Goal: Answer question/provide support: Share knowledge or assist other users

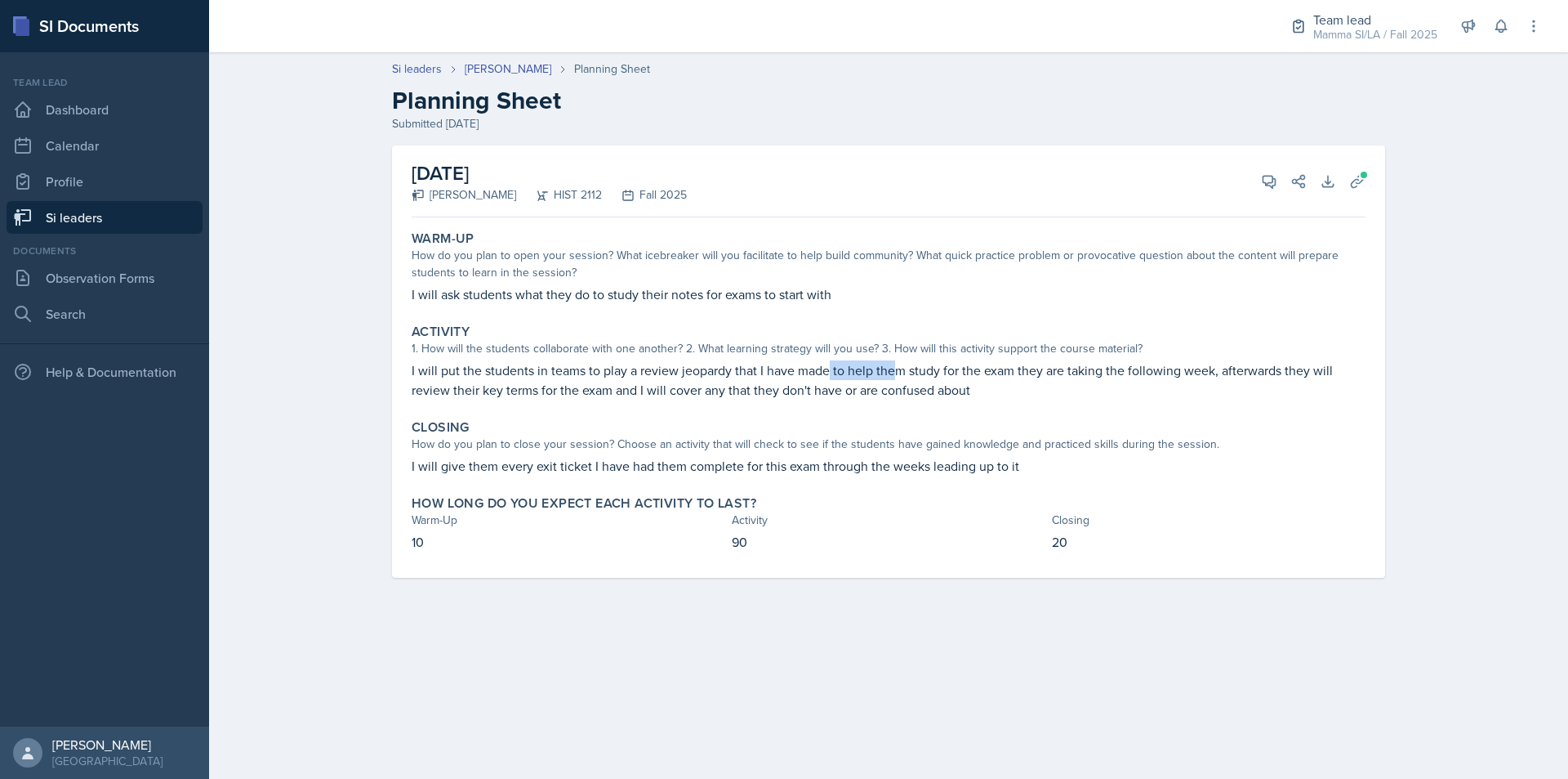
drag, startPoint x: 827, startPoint y: 374, endPoint x: 894, endPoint y: 374, distance: 67.0
click at [894, 374] on p "I will put the students in teams to play a review jeopardy that I have made to …" at bounding box center [888, 380] width 954 height 39
drag, startPoint x: 894, startPoint y: 374, endPoint x: 961, endPoint y: 372, distance: 67.0
click at [961, 372] on p "I will put the students in teams to play a review jeopardy that I have made to …" at bounding box center [888, 380] width 954 height 39
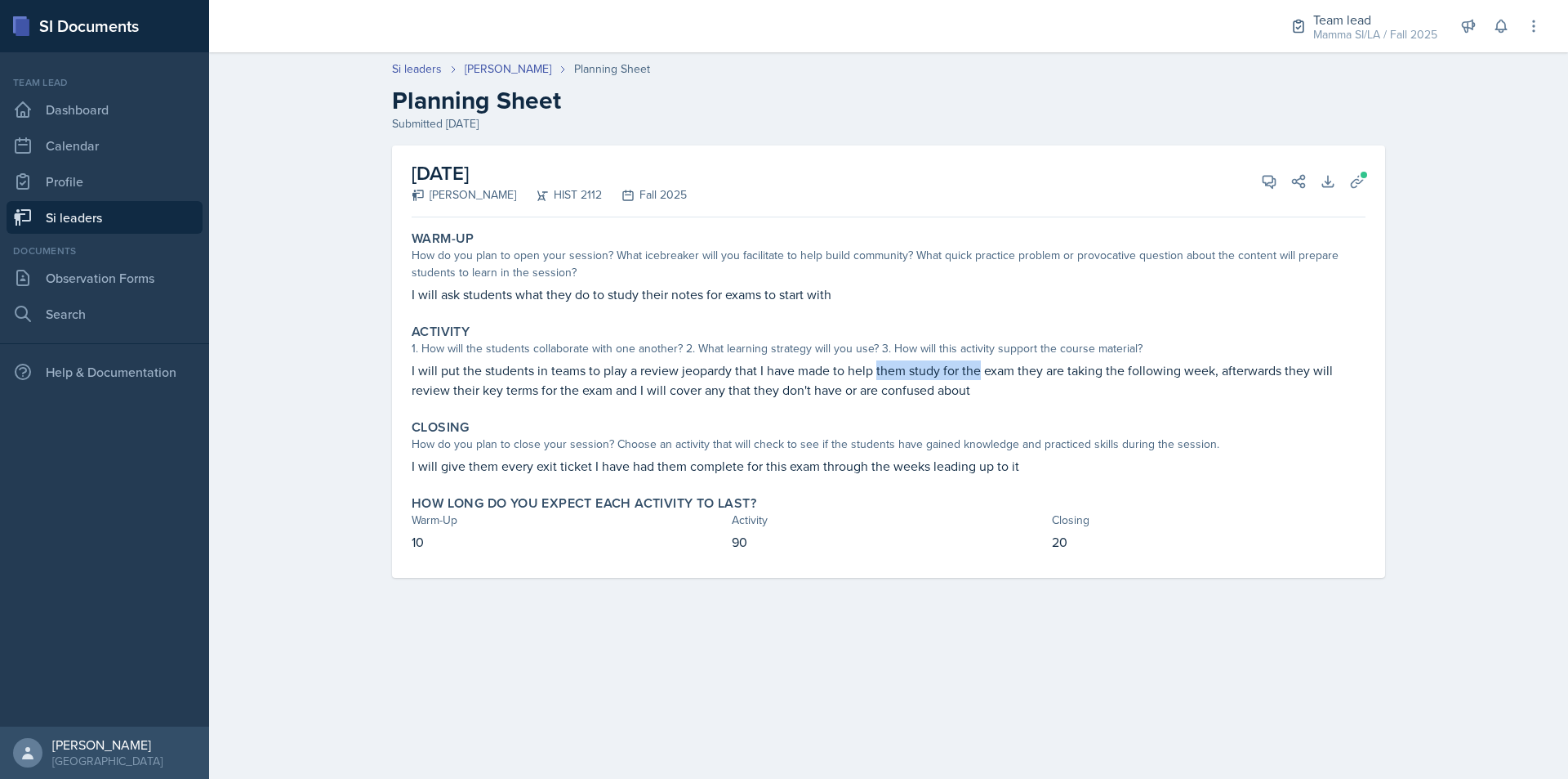
click at [970, 372] on p "I will put the students in teams to play a review jeopardy that I have made to …" at bounding box center [888, 380] width 954 height 39
drag, startPoint x: 790, startPoint y: 381, endPoint x: 845, endPoint y: 381, distance: 55.0
click at [843, 381] on p "I will put the students in teams to play a review jeopardy that I have made to …" at bounding box center [888, 380] width 954 height 39
click at [845, 381] on p "I will put the students in teams to play a review jeopardy that I have made to …" at bounding box center [888, 380] width 954 height 39
drag, startPoint x: 851, startPoint y: 381, endPoint x: 893, endPoint y: 381, distance: 42.0
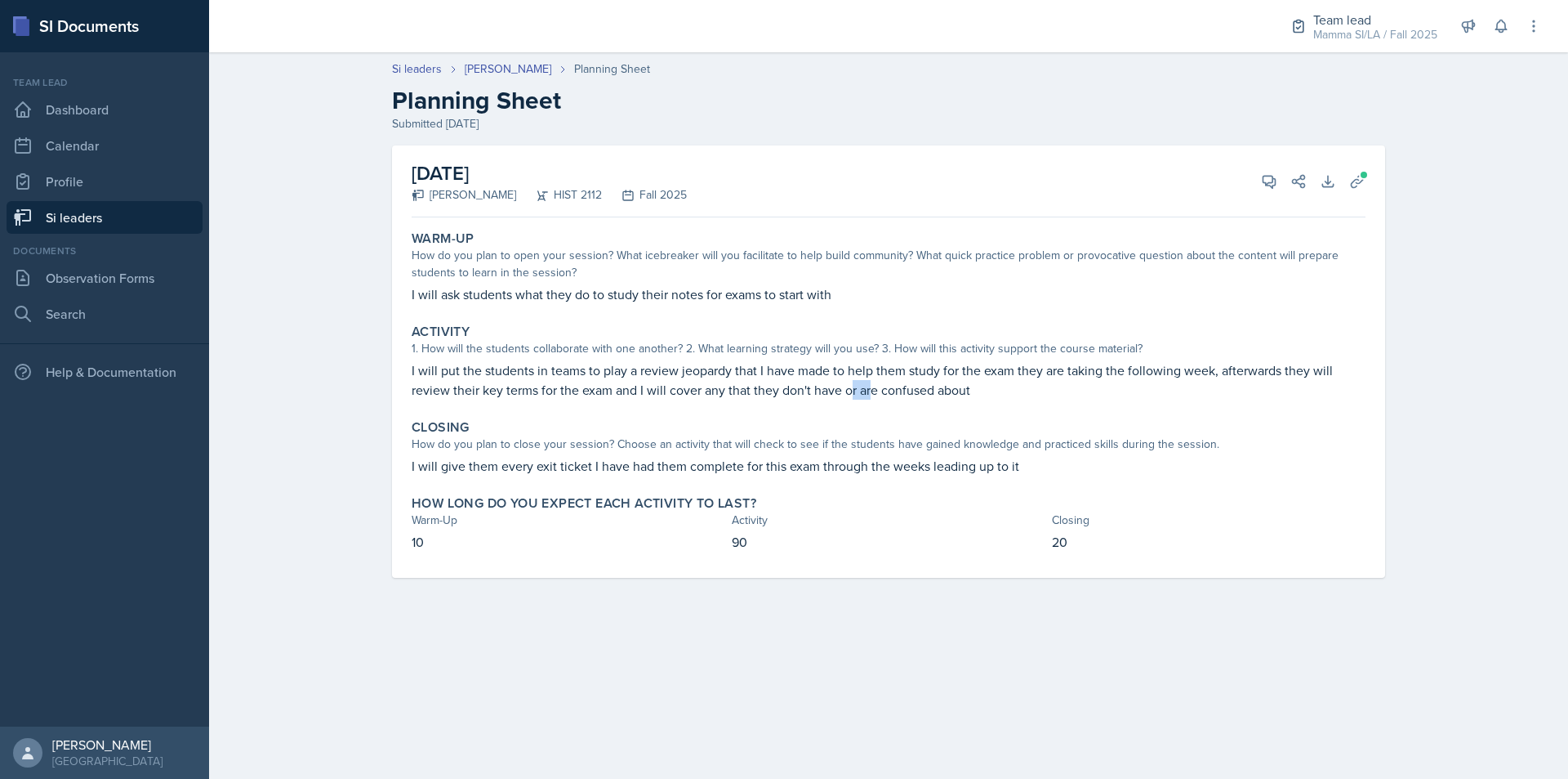
click at [892, 381] on p "I will put the students in teams to play a review jeopardy that I have made to …" at bounding box center [888, 380] width 954 height 39
click at [893, 381] on p "I will put the students in teams to play a review jeopardy that I have made to …" at bounding box center [888, 380] width 954 height 39
drag, startPoint x: 958, startPoint y: 380, endPoint x: 977, endPoint y: 380, distance: 19.0
click at [977, 380] on p "I will put the students in teams to play a review jeopardy that I have made to …" at bounding box center [888, 380] width 954 height 39
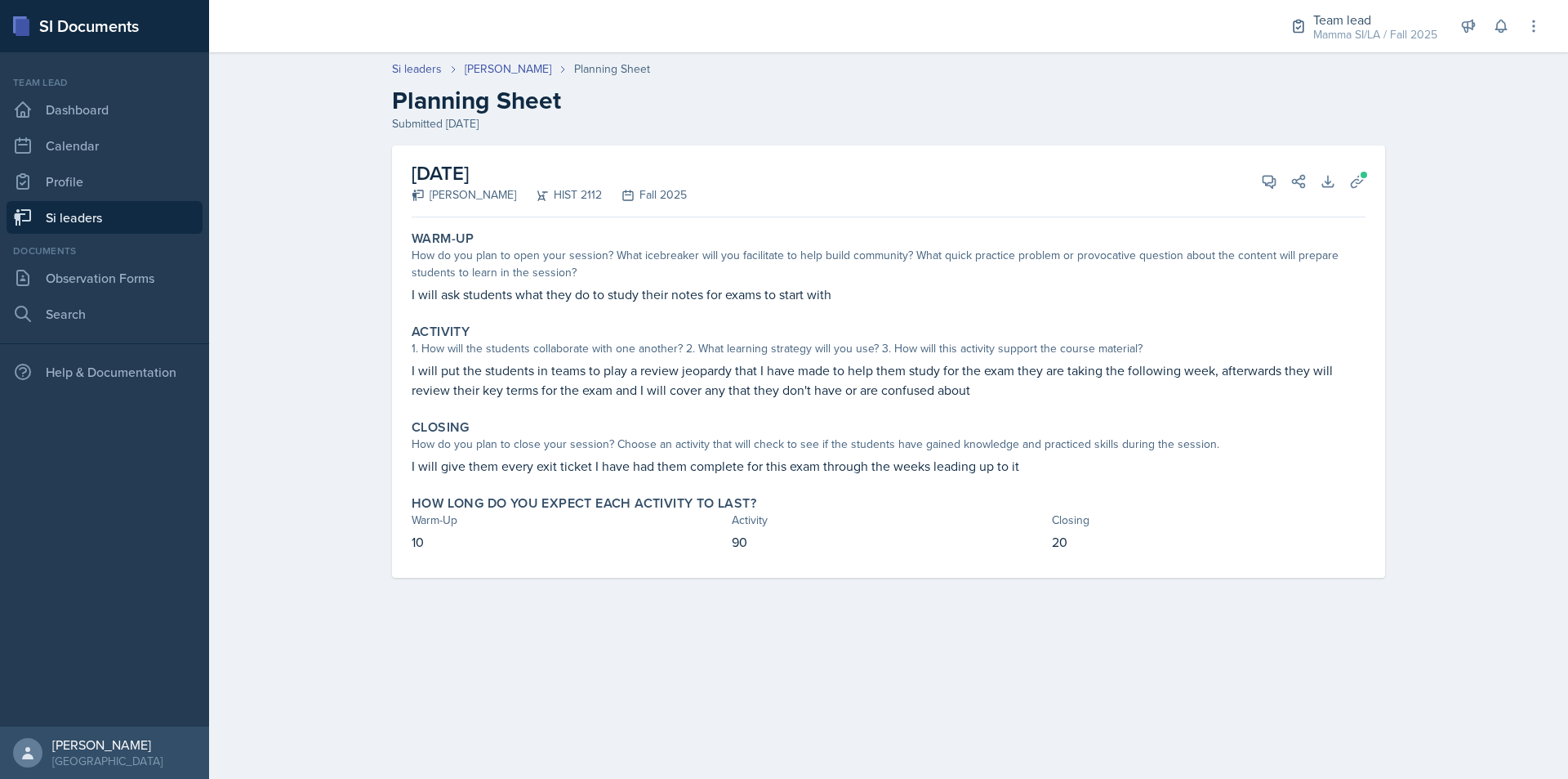
drag, startPoint x: 1032, startPoint y: 380, endPoint x: 992, endPoint y: 381, distance: 40.0
click at [992, 381] on p "I will put the students in teams to play a review jeopardy that I have made to …" at bounding box center [888, 380] width 954 height 39
click at [1272, 184] on icon at bounding box center [1270, 181] width 16 height 16
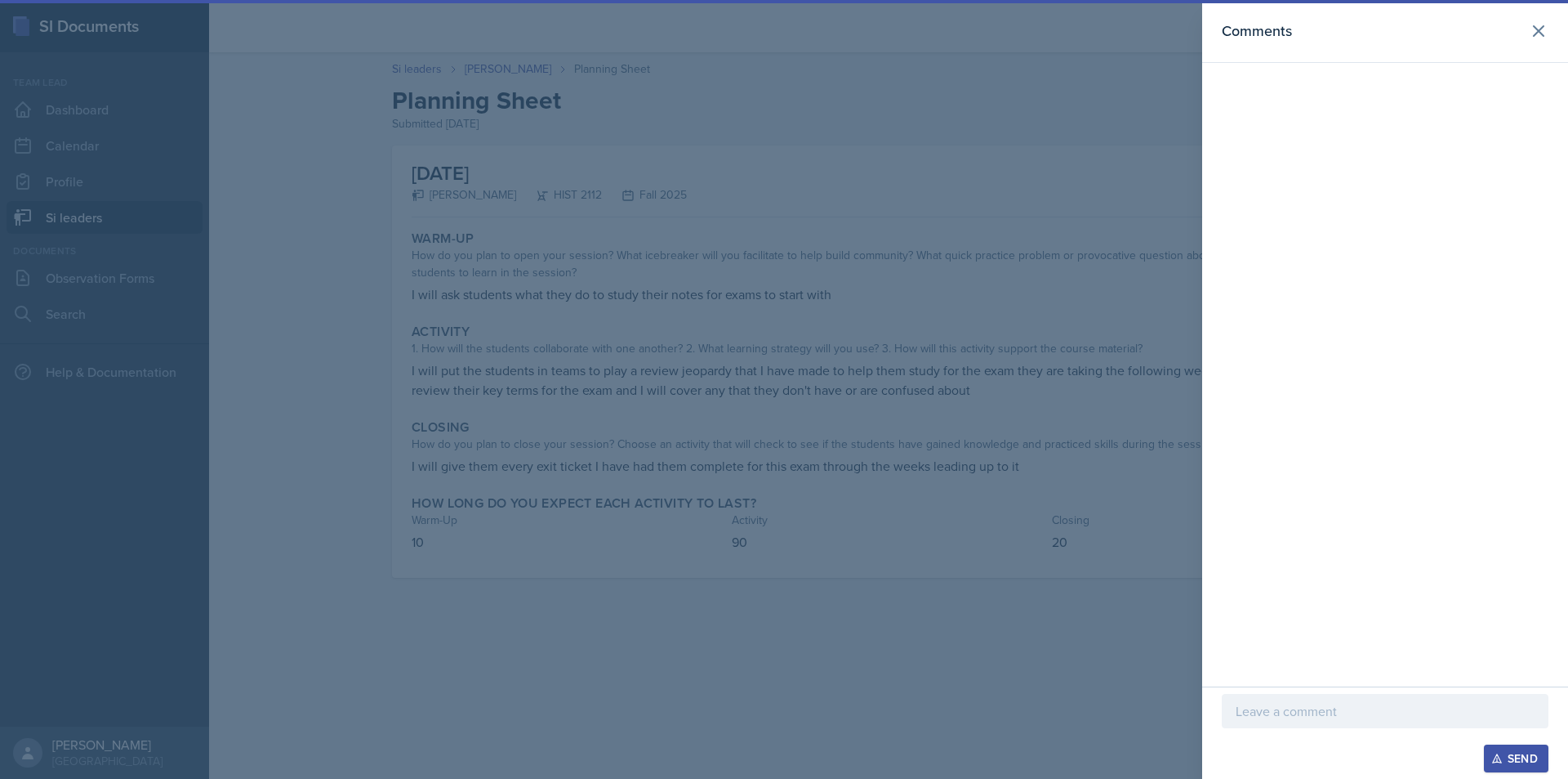
click at [1321, 698] on div at bounding box center [1385, 710] width 327 height 35
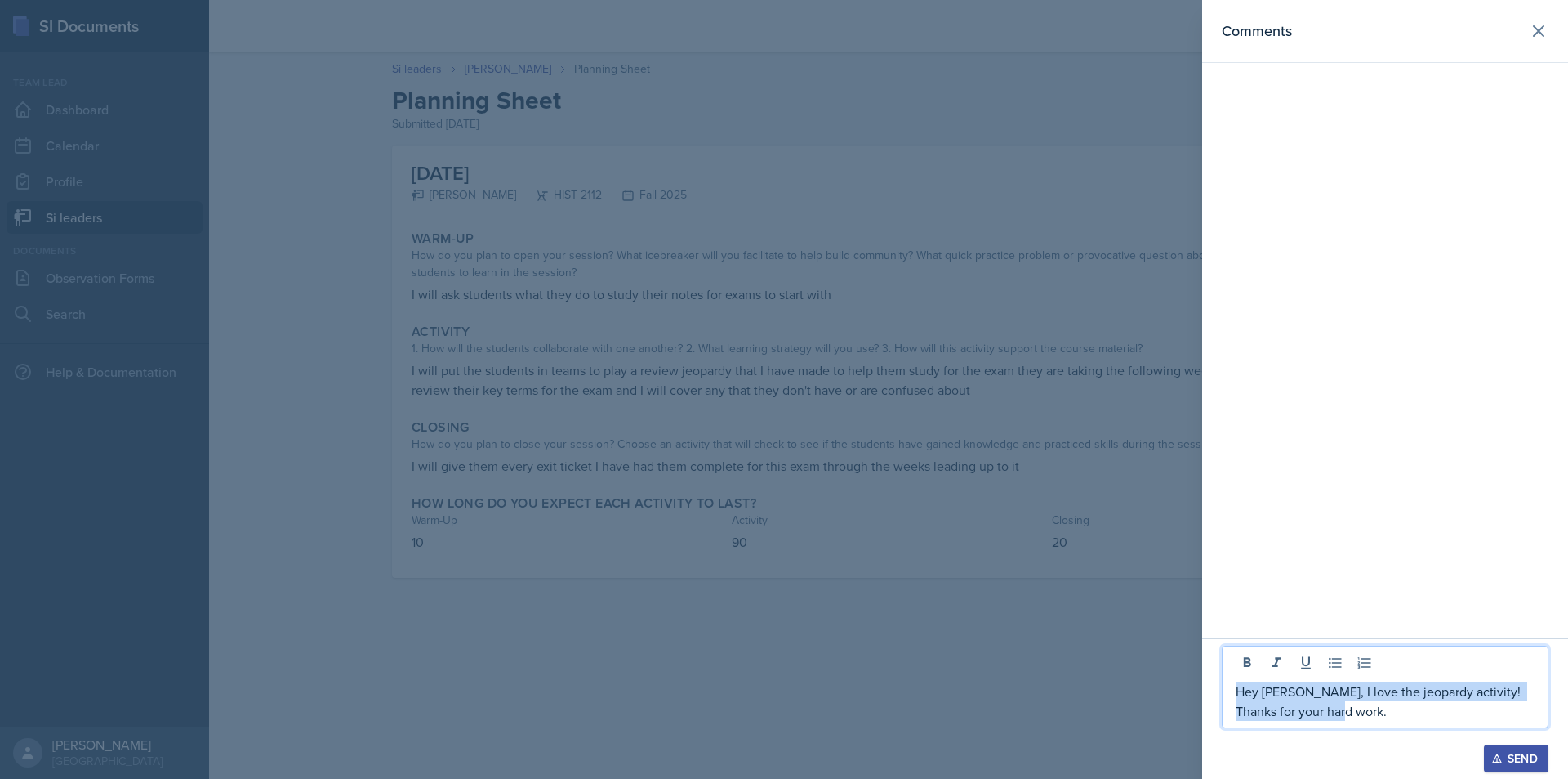
drag, startPoint x: 1362, startPoint y: 709, endPoint x: 1213, endPoint y: 685, distance: 150.9
click at [1213, 685] on div "Hey [PERSON_NAME], I love the jeopardy activity! Thanks for your hard work. Send" at bounding box center [1385, 709] width 366 height 141
copy p "Hey [PERSON_NAME], I love the jeopardy activity! Thanks for your hard work."
click at [1519, 759] on div "Send" at bounding box center [1516, 758] width 44 height 13
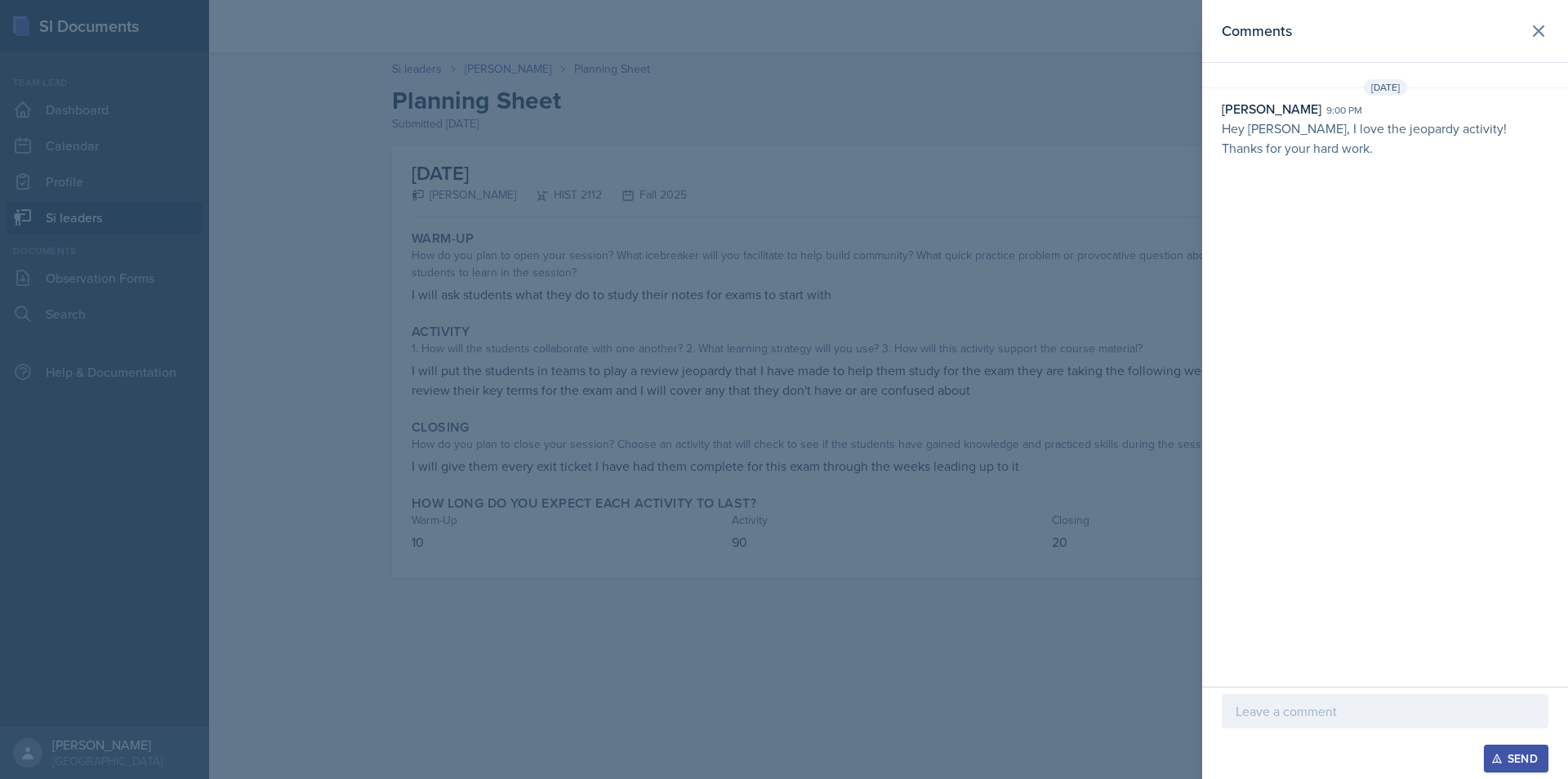
click at [537, 276] on div at bounding box center [784, 390] width 1568 height 779
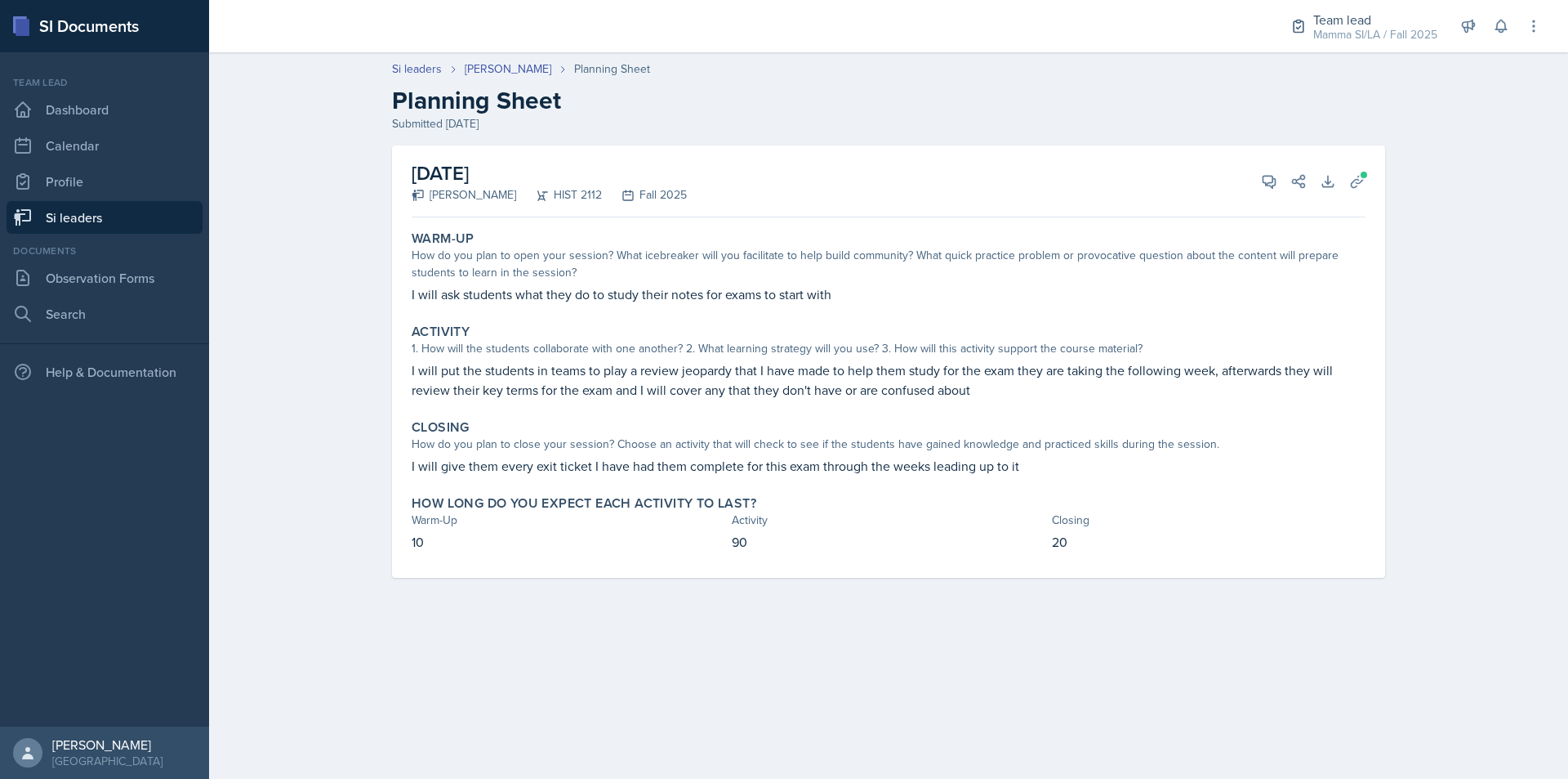
click at [502, 86] on h2 "Planning Sheet" at bounding box center [888, 100] width 993 height 29
click at [516, 67] on link "[PERSON_NAME]" at bounding box center [508, 69] width 86 height 17
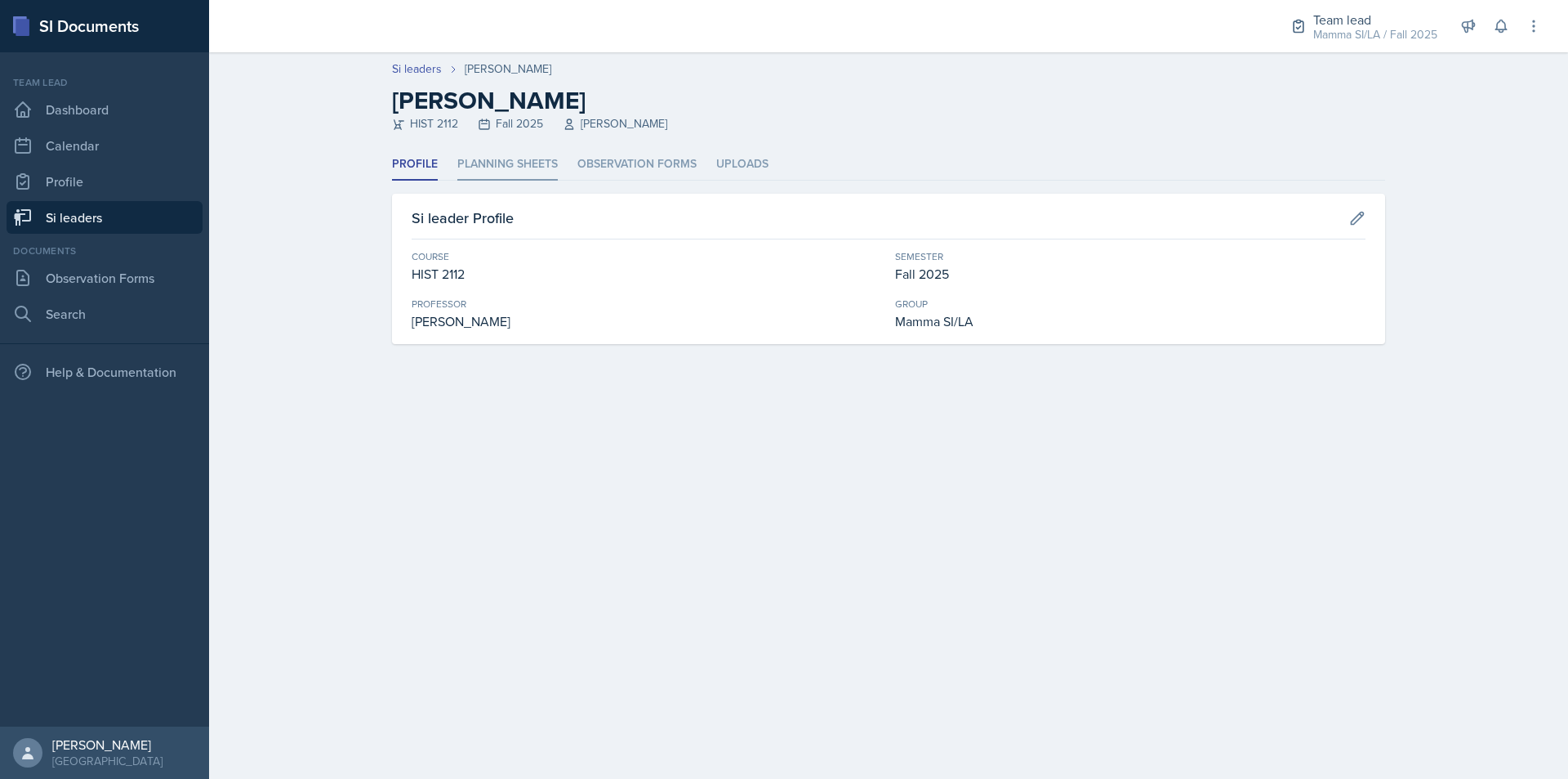
click at [519, 150] on li "Planning Sheets" at bounding box center [507, 165] width 101 height 32
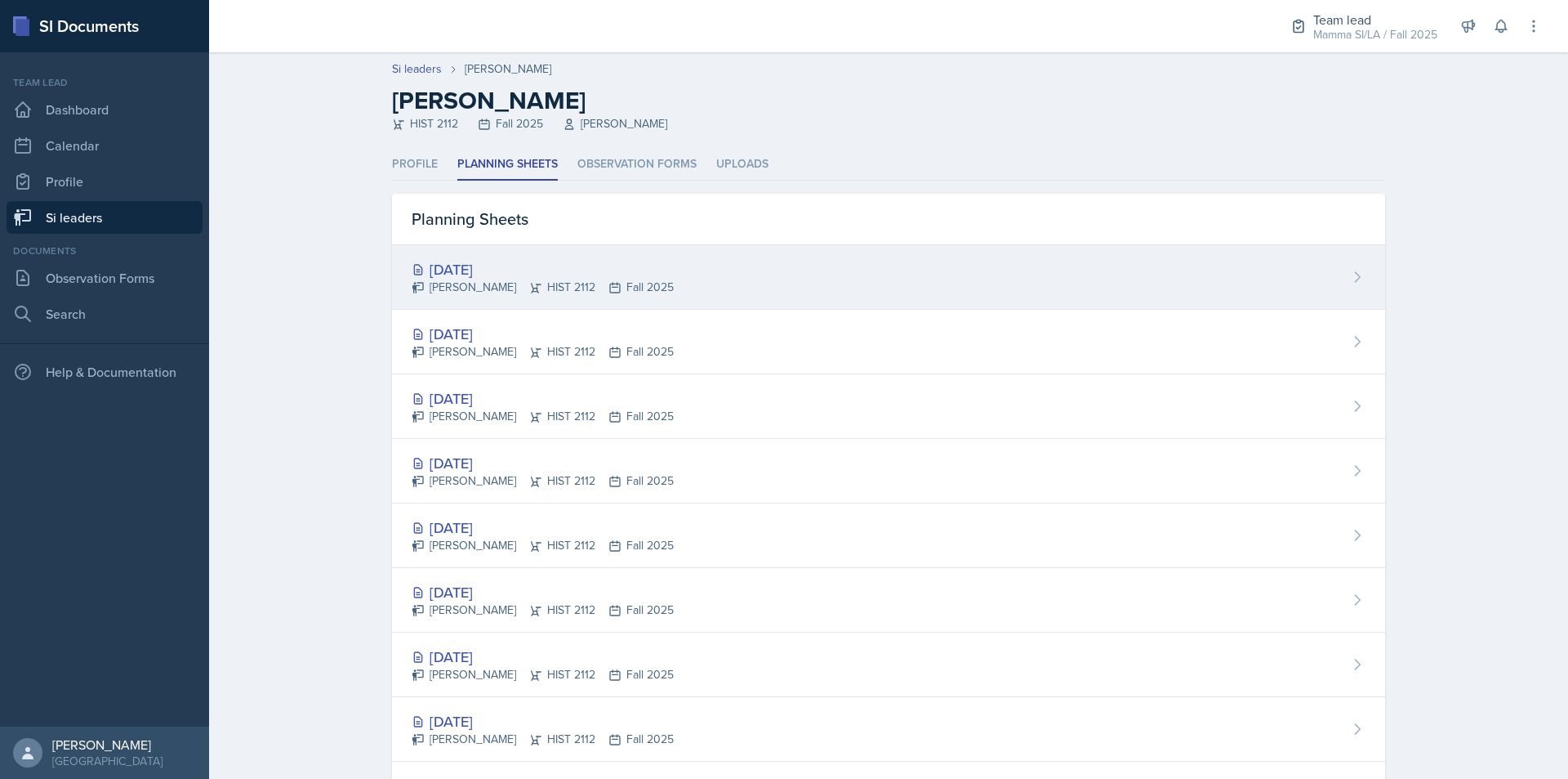
click at [578, 265] on div "[DATE]" at bounding box center [543, 269] width 262 height 22
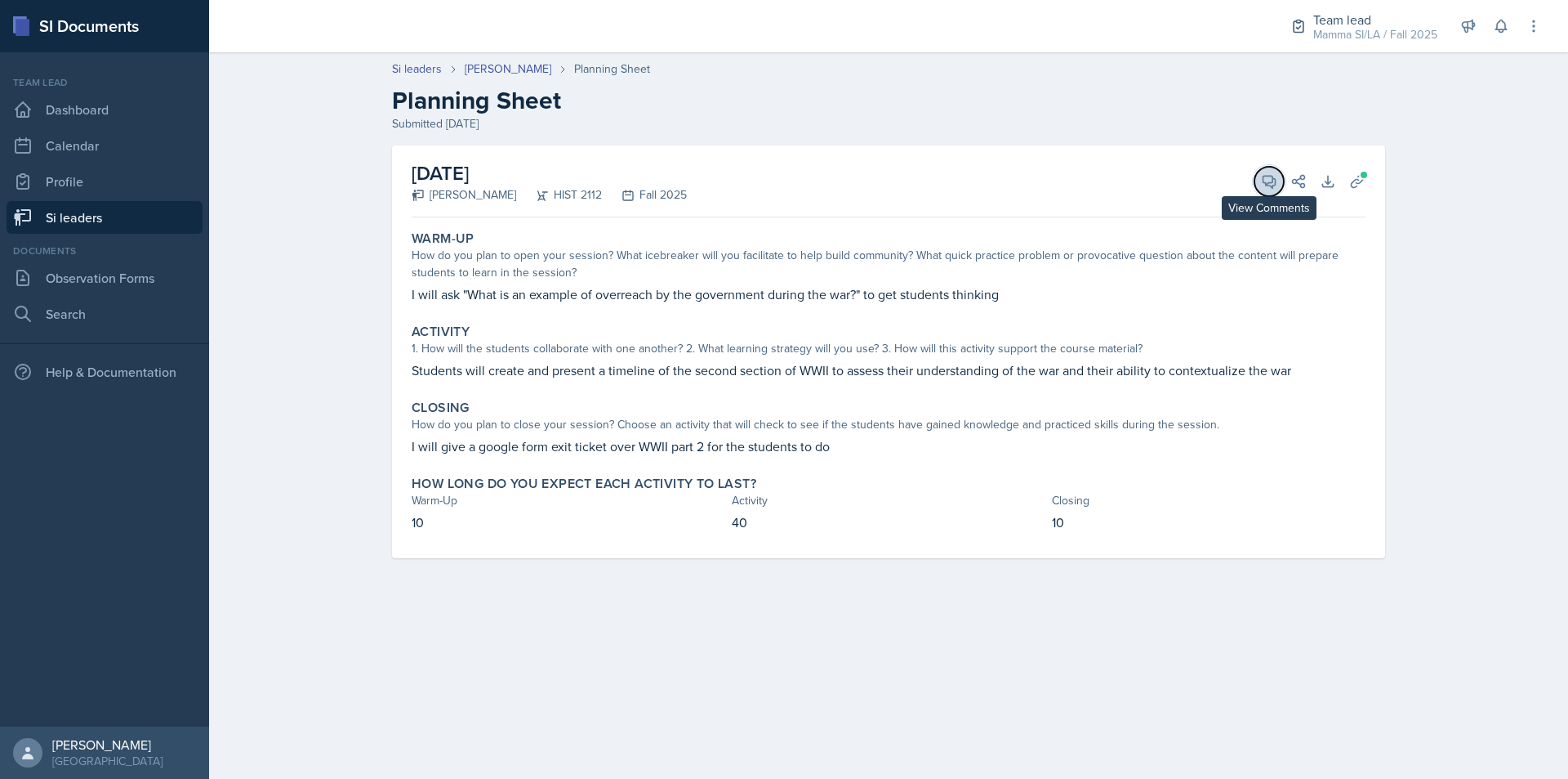
click at [1271, 190] on button "View Comments" at bounding box center [1269, 181] width 29 height 29
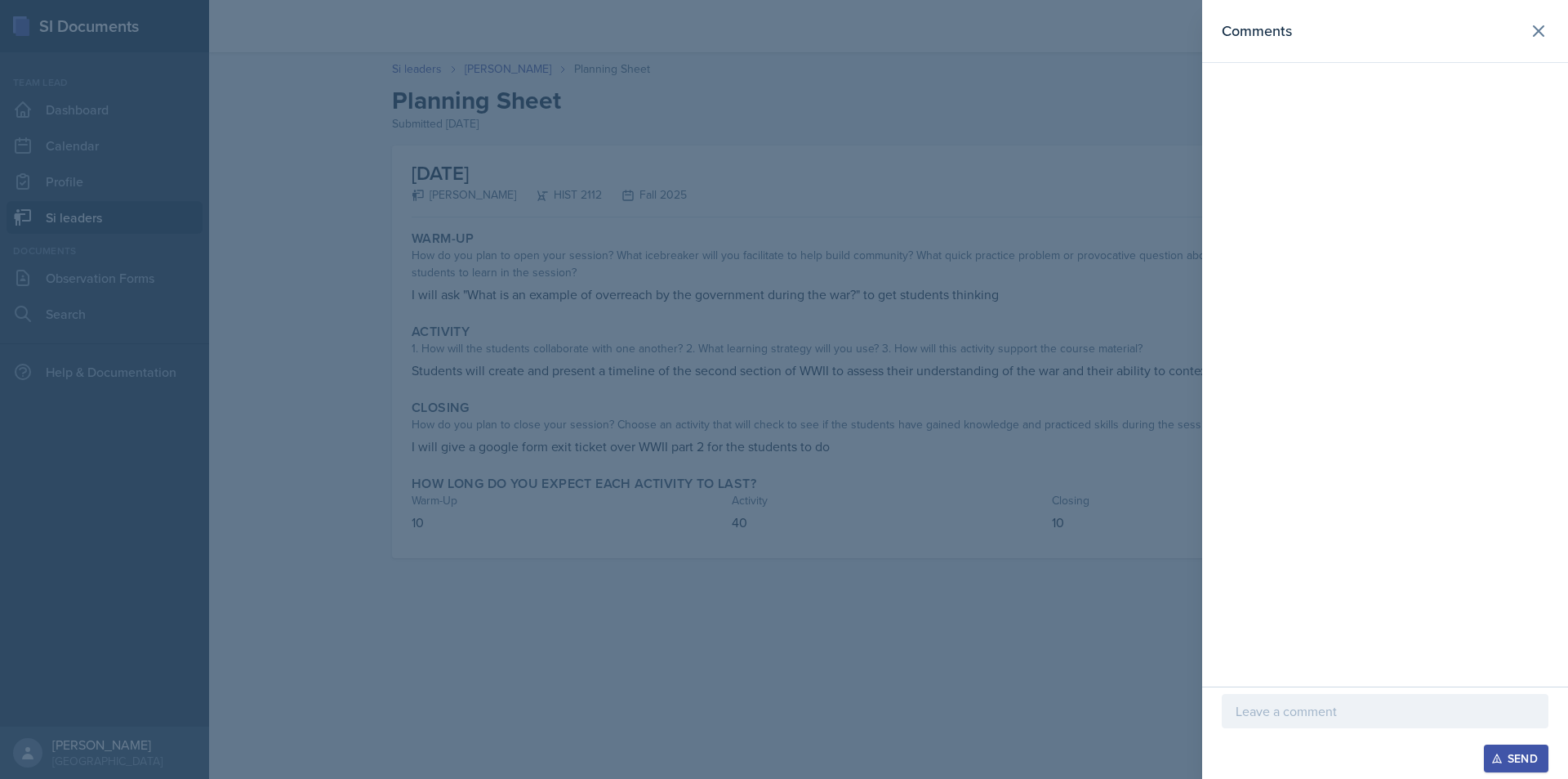
click at [1356, 725] on div at bounding box center [1385, 710] width 327 height 35
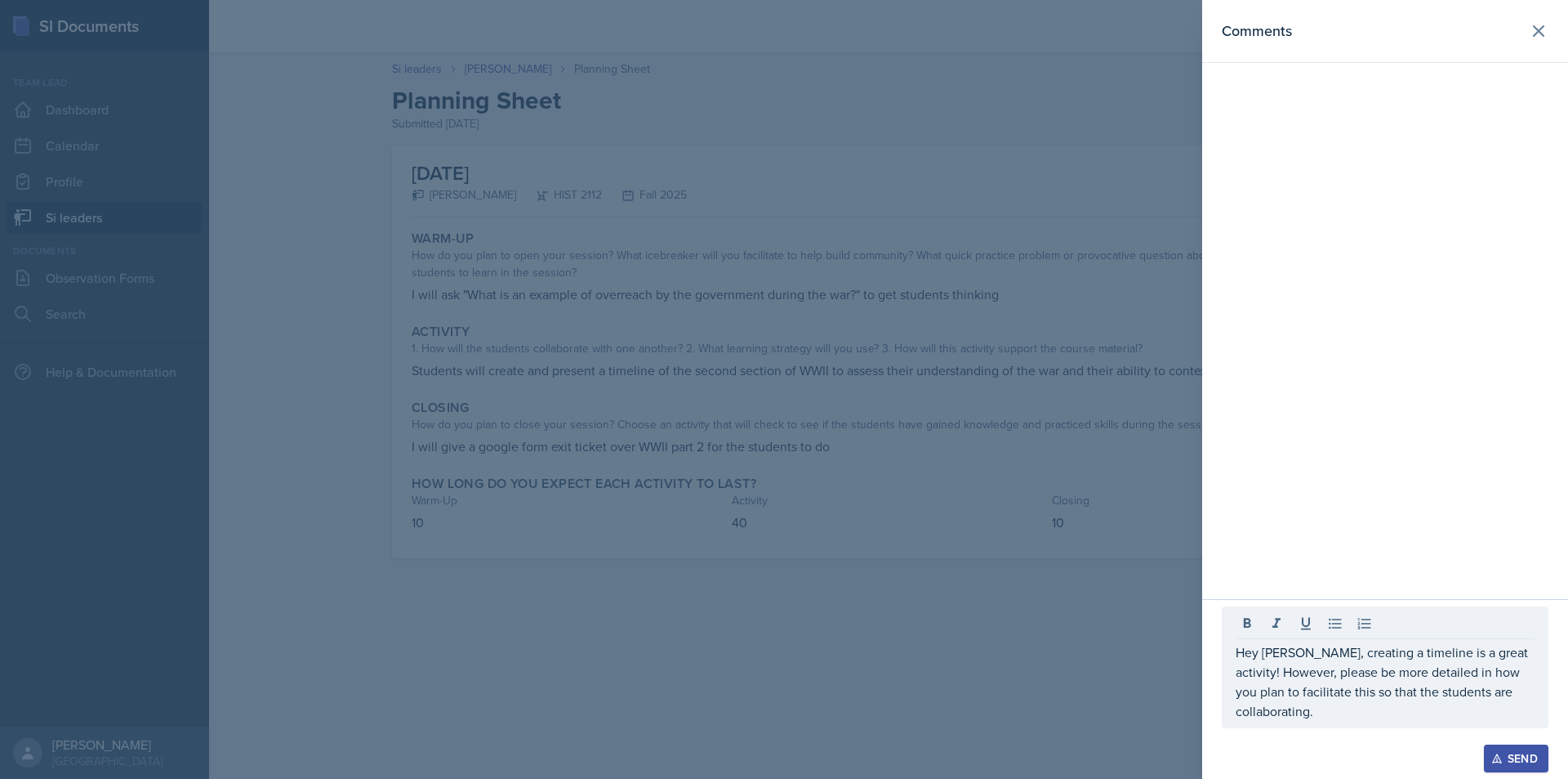
drag, startPoint x: 1341, startPoint y: 715, endPoint x: 1242, endPoint y: 653, distance: 116.8
click at [1242, 653] on div "Hey [PERSON_NAME], creating a timeline is a great activity! However, please be …" at bounding box center [1385, 667] width 327 height 122
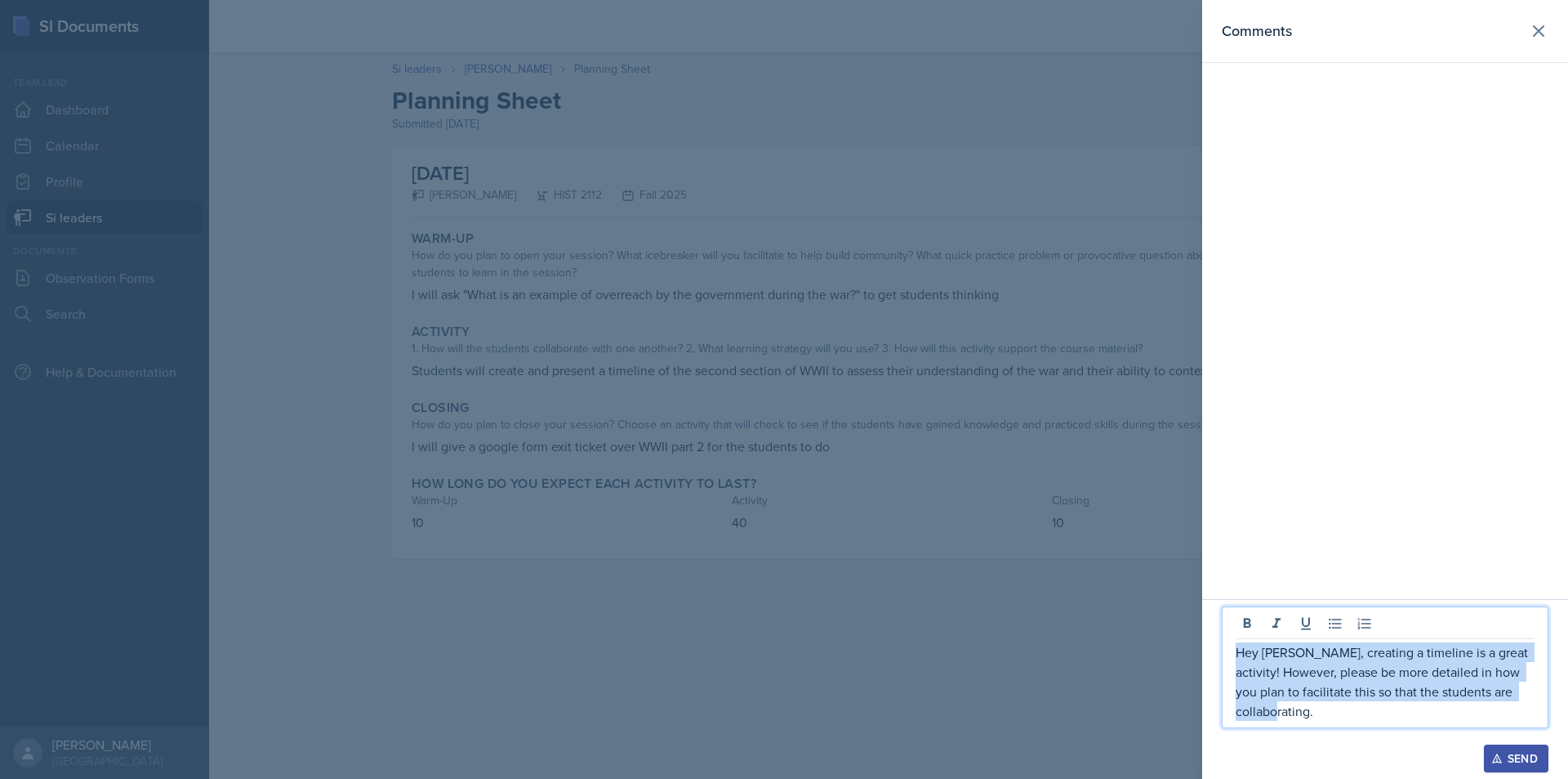
drag, startPoint x: 1240, startPoint y: 653, endPoint x: 1362, endPoint y: 734, distance: 146.4
click at [1360, 732] on div "Hey [PERSON_NAME], creating a timeline is a great activity! However, please be …" at bounding box center [1385, 675] width 327 height 138
copy p "Hey [PERSON_NAME], creating a timeline is a great activity! However, please be …"
click at [1534, 758] on div "Send" at bounding box center [1516, 758] width 44 height 13
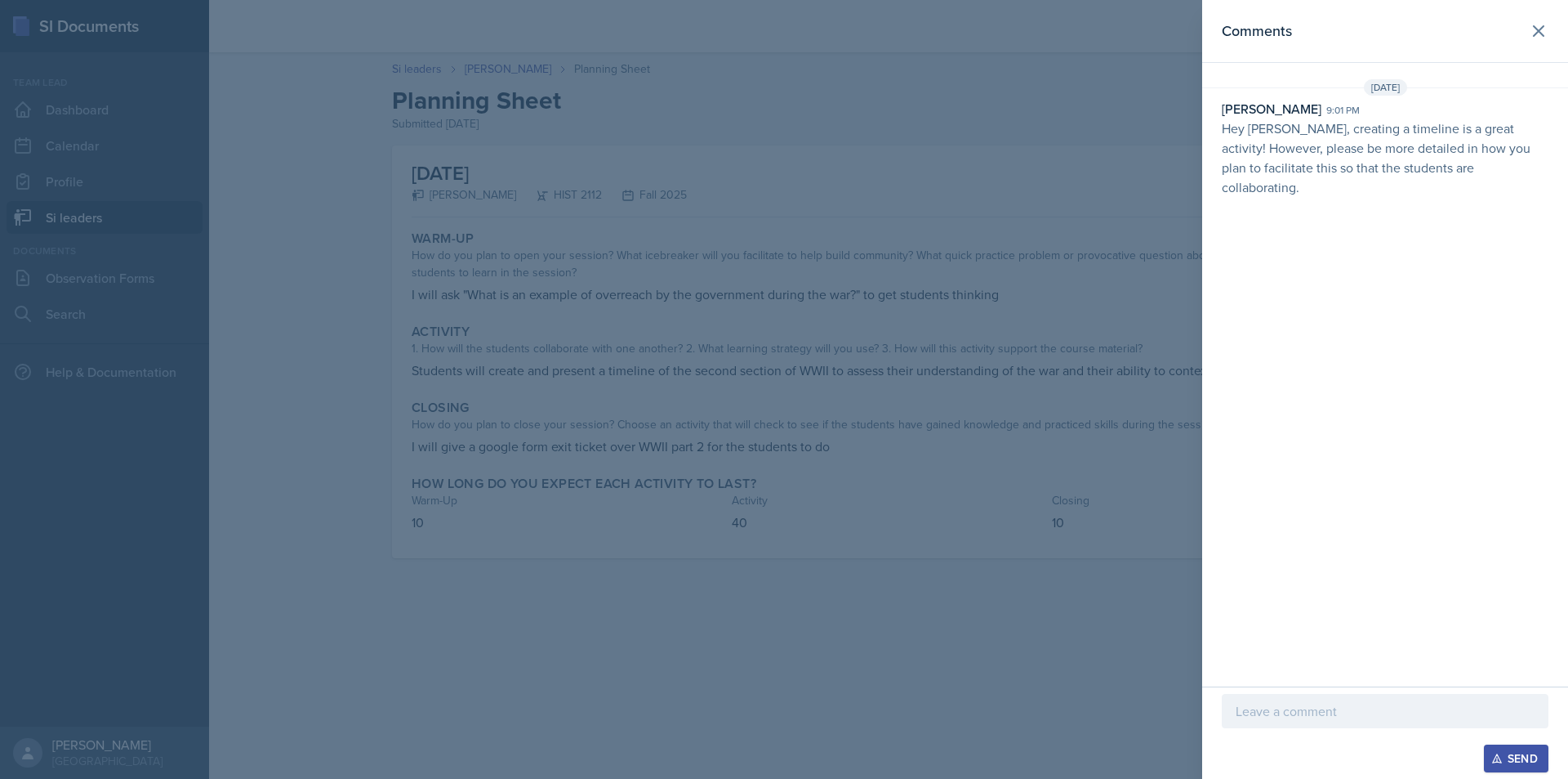
click at [271, 367] on div at bounding box center [784, 390] width 1568 height 779
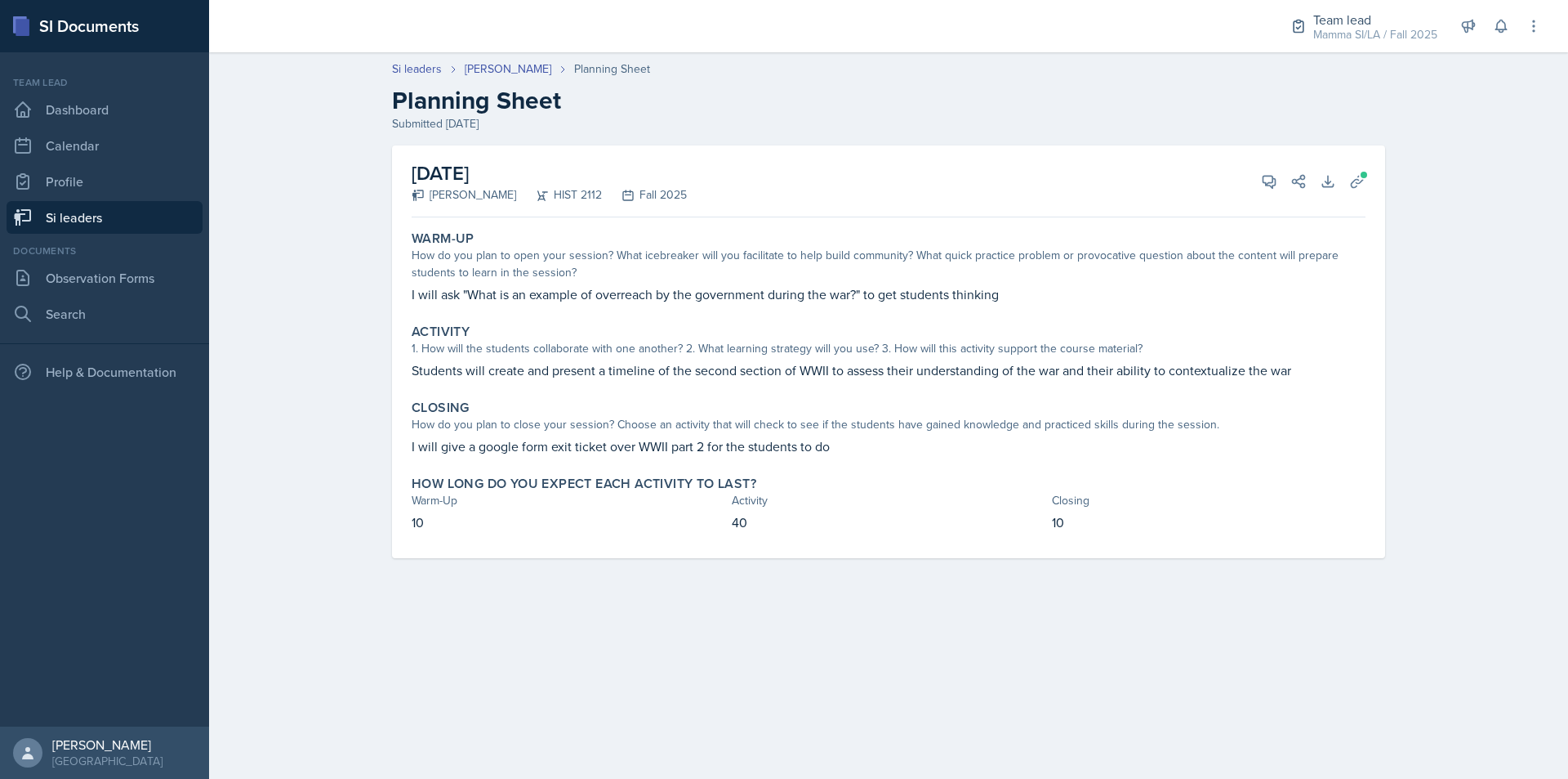
click at [126, 217] on link "Si leaders" at bounding box center [104, 217] width 196 height 33
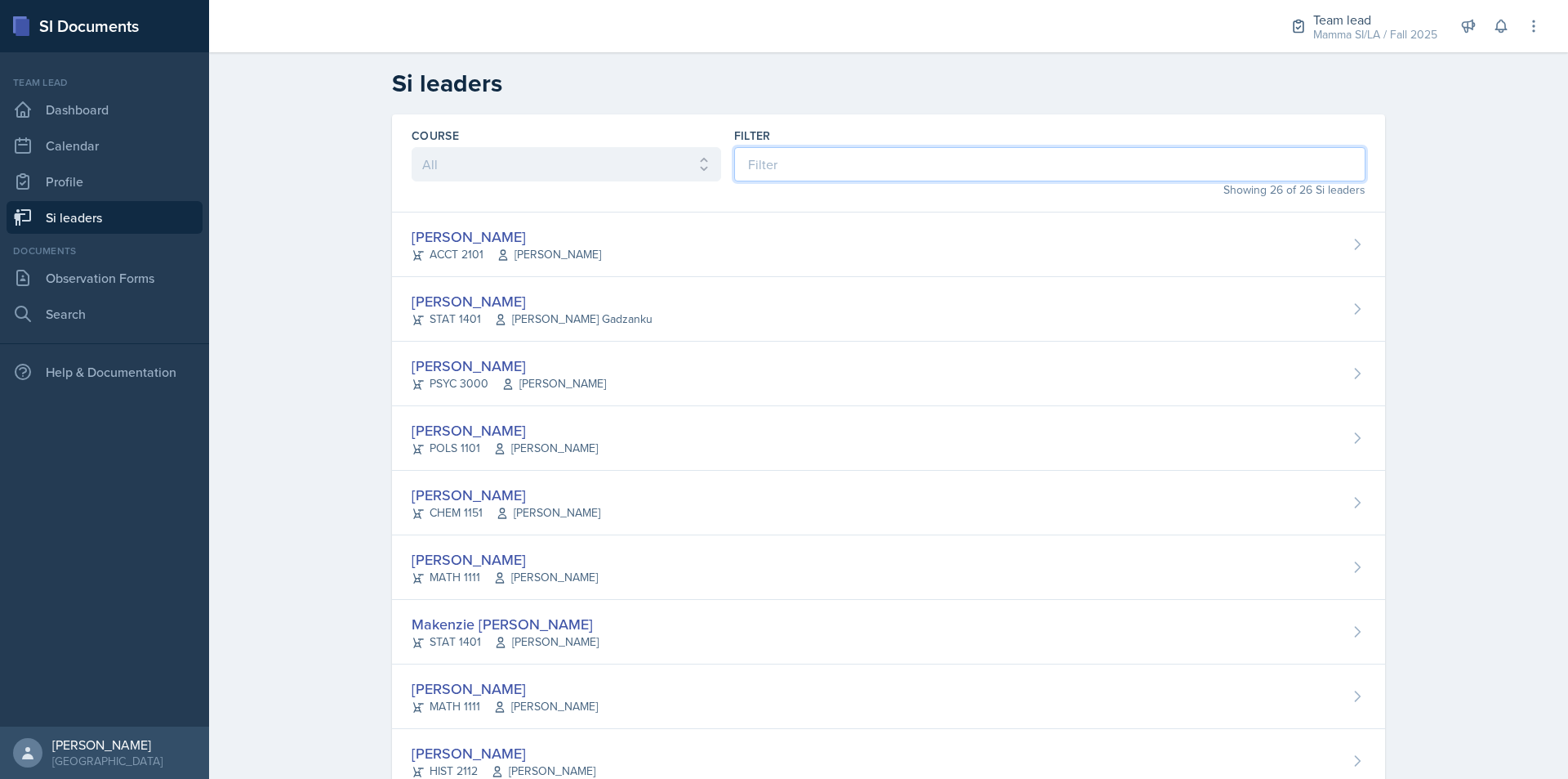
click at [848, 174] on input at bounding box center [1049, 164] width 632 height 35
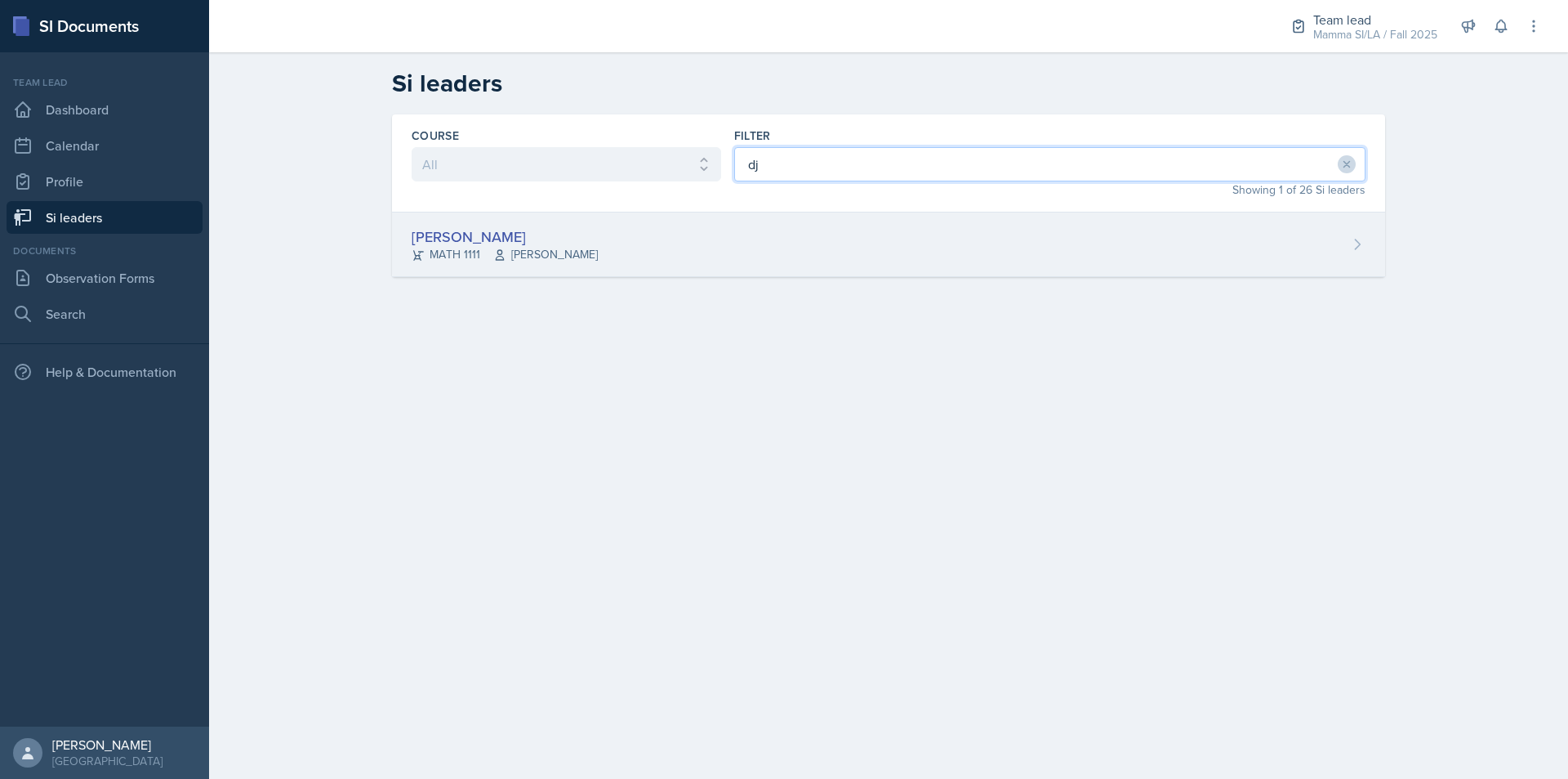
type input "dj"
click at [853, 250] on div "[PERSON_NAME] MATH 1111 Symon Kimitei" at bounding box center [888, 244] width 993 height 64
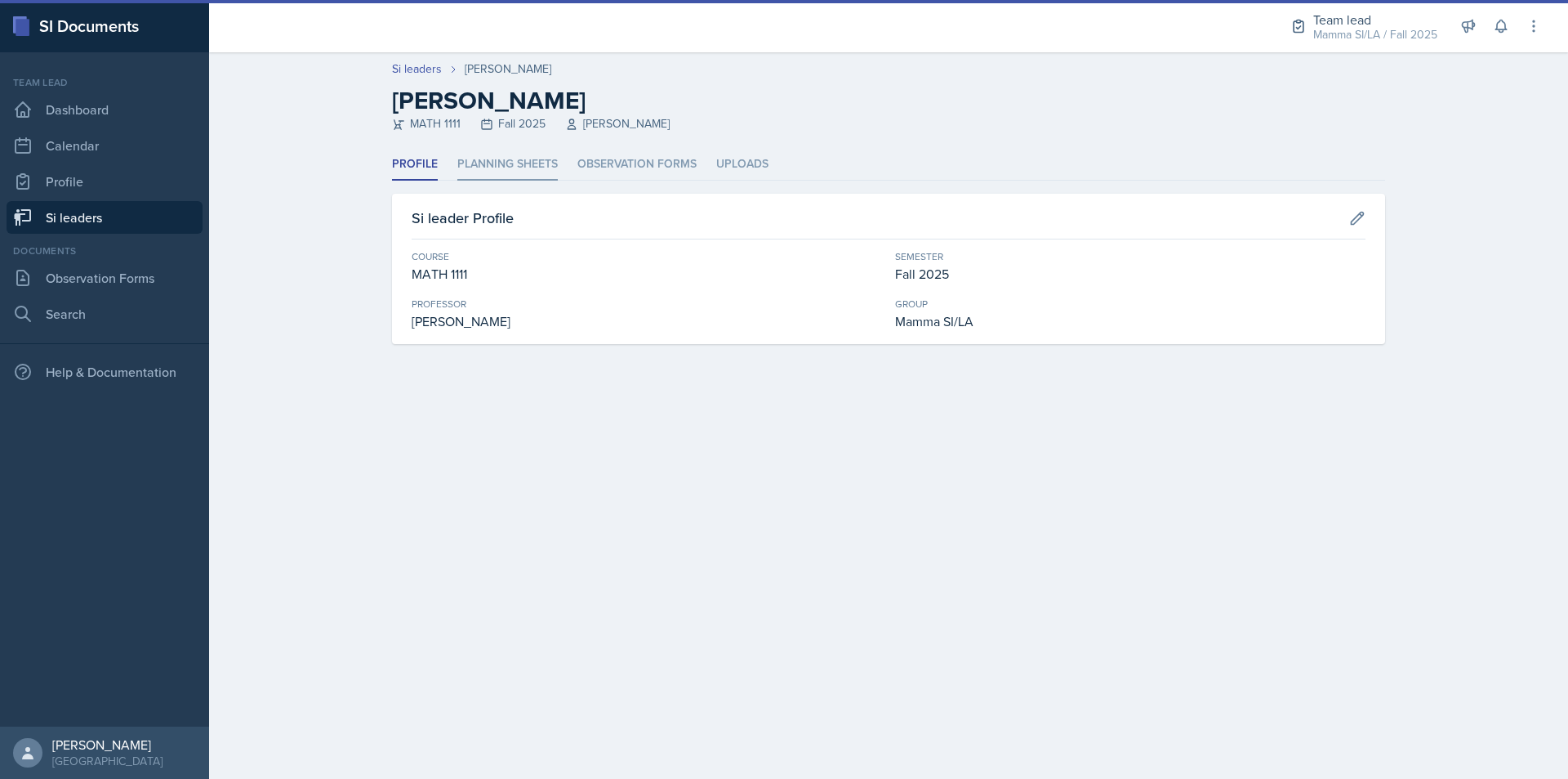
click at [495, 174] on li "Planning Sheets" at bounding box center [507, 165] width 101 height 32
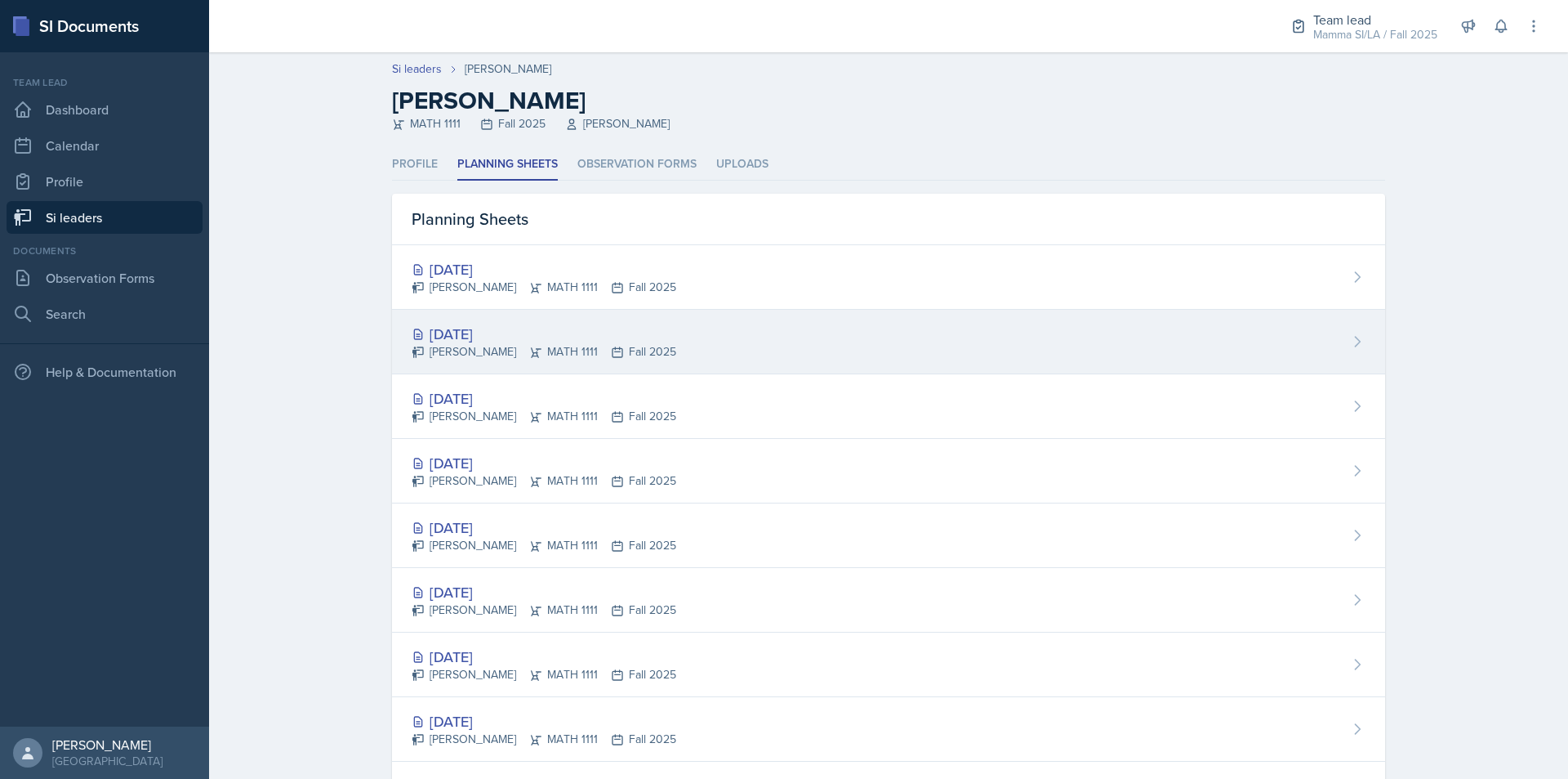
click at [594, 340] on div "[DATE]" at bounding box center [543, 333] width 265 height 22
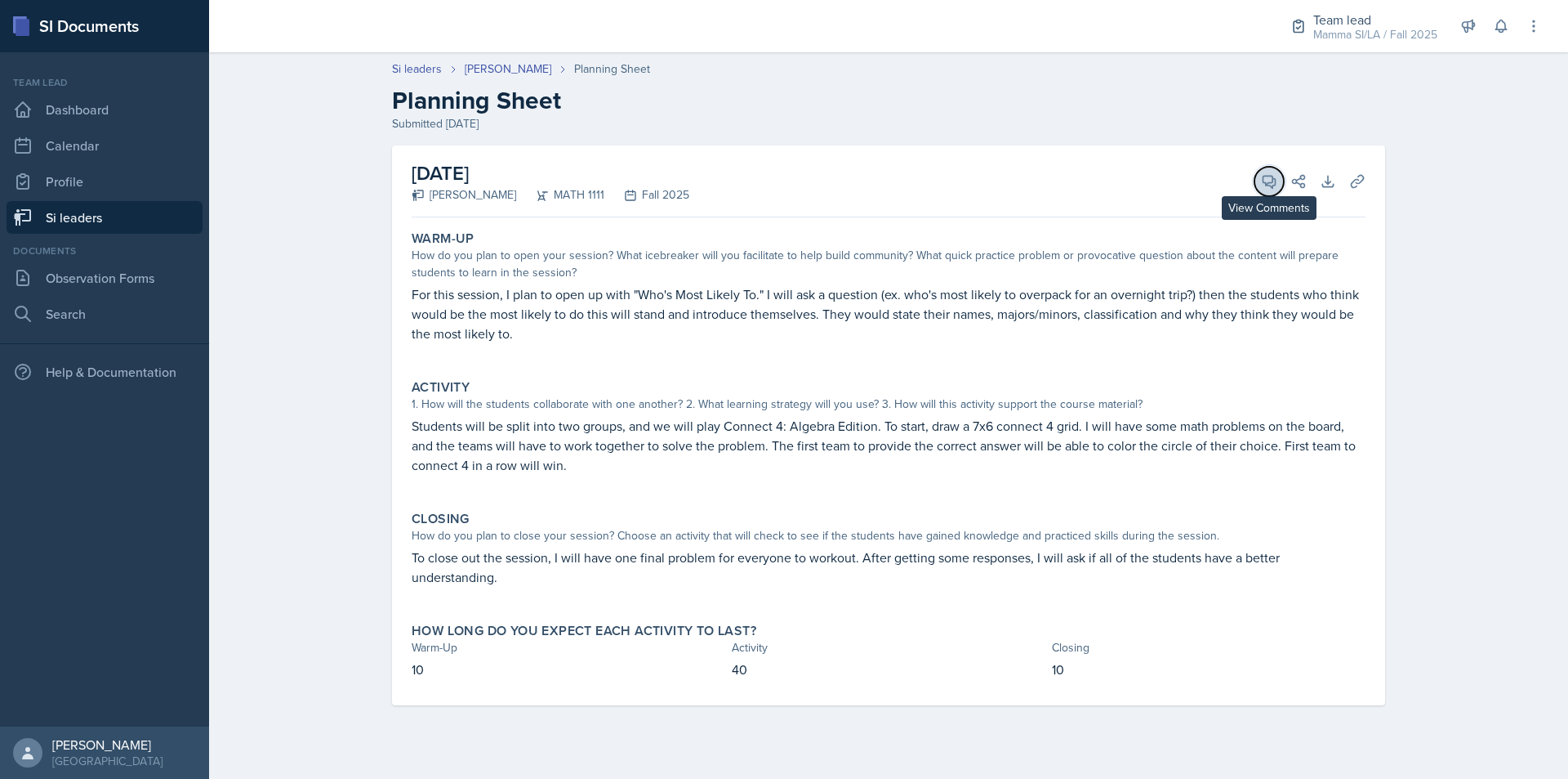
click at [1272, 179] on span at bounding box center [1275, 176] width 8 height 8
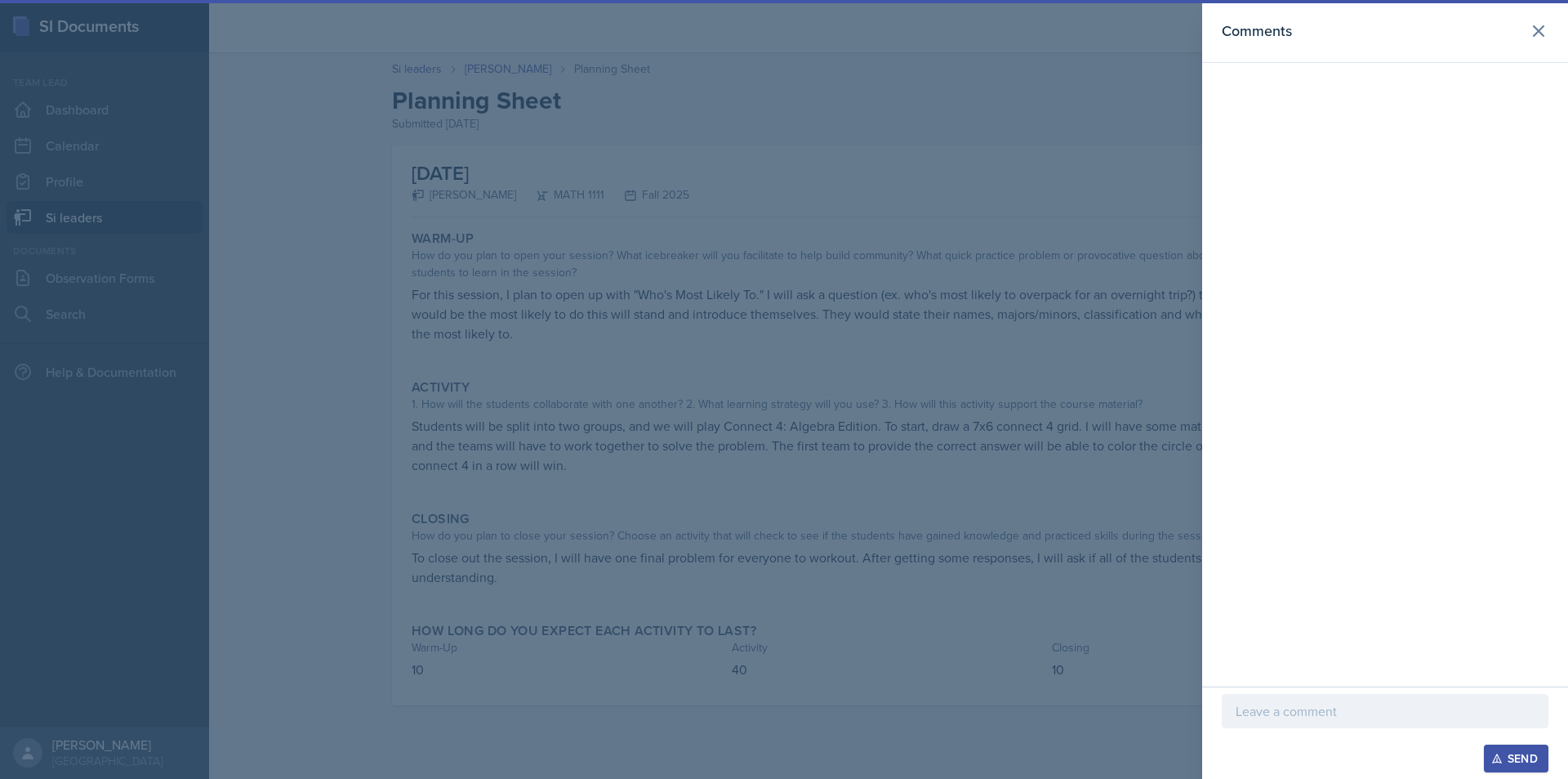
click at [1380, 714] on p at bounding box center [1385, 711] width 299 height 20
click at [1391, 709] on p "Hey DJ, I love your connect 4 activity! Great job." at bounding box center [1385, 711] width 299 height 20
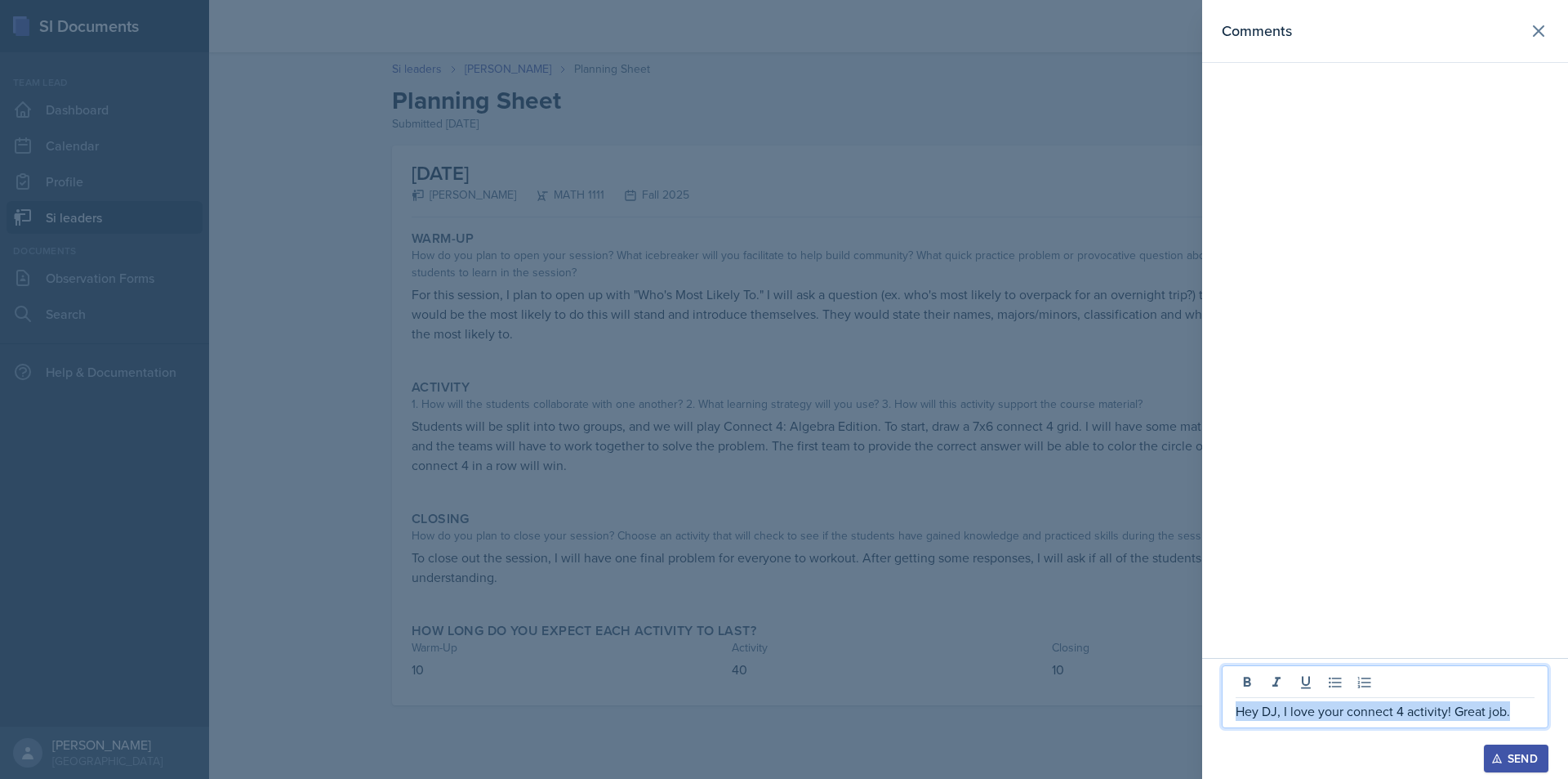
click at [1391, 709] on p "Hey DJ, I love your connect 4 activity! Great job." at bounding box center [1385, 711] width 299 height 20
copy p "Hey DJ, I love your connect 4 activity! Great job."
click at [1537, 756] on div "Send" at bounding box center [1516, 758] width 44 height 13
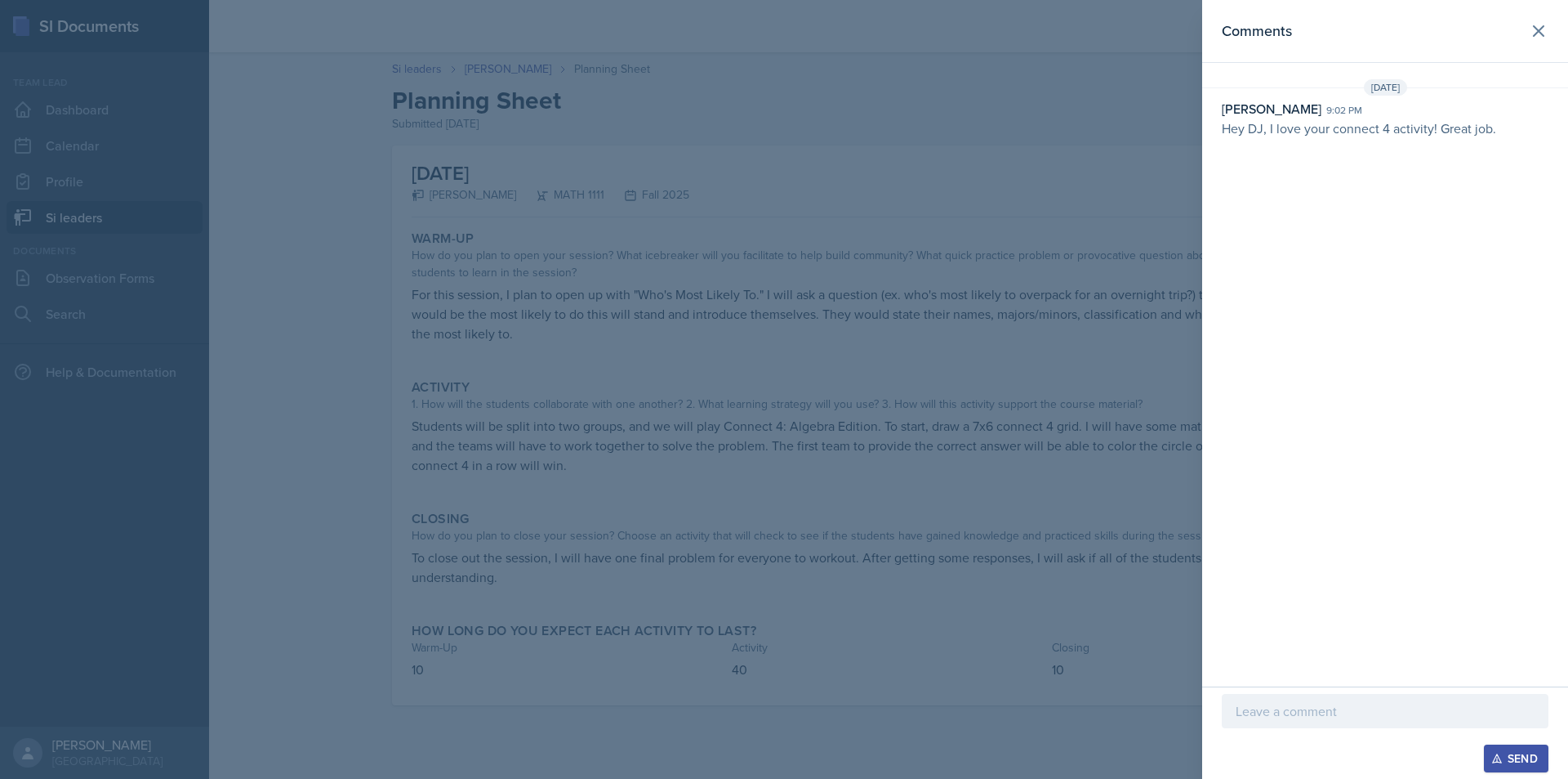
click at [1049, 471] on div at bounding box center [784, 390] width 1568 height 779
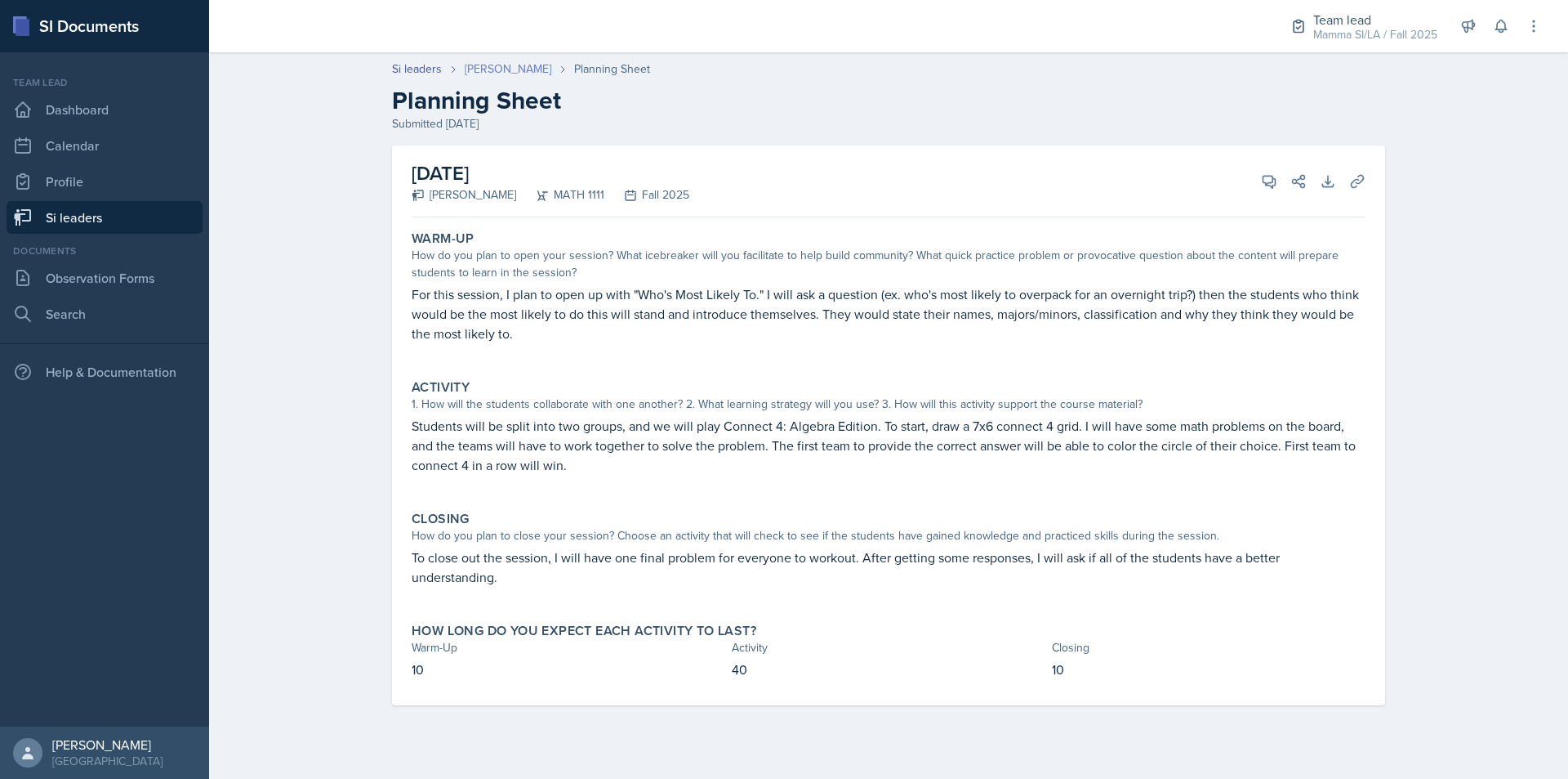
click at [492, 65] on link "[PERSON_NAME]" at bounding box center [508, 69] width 86 height 17
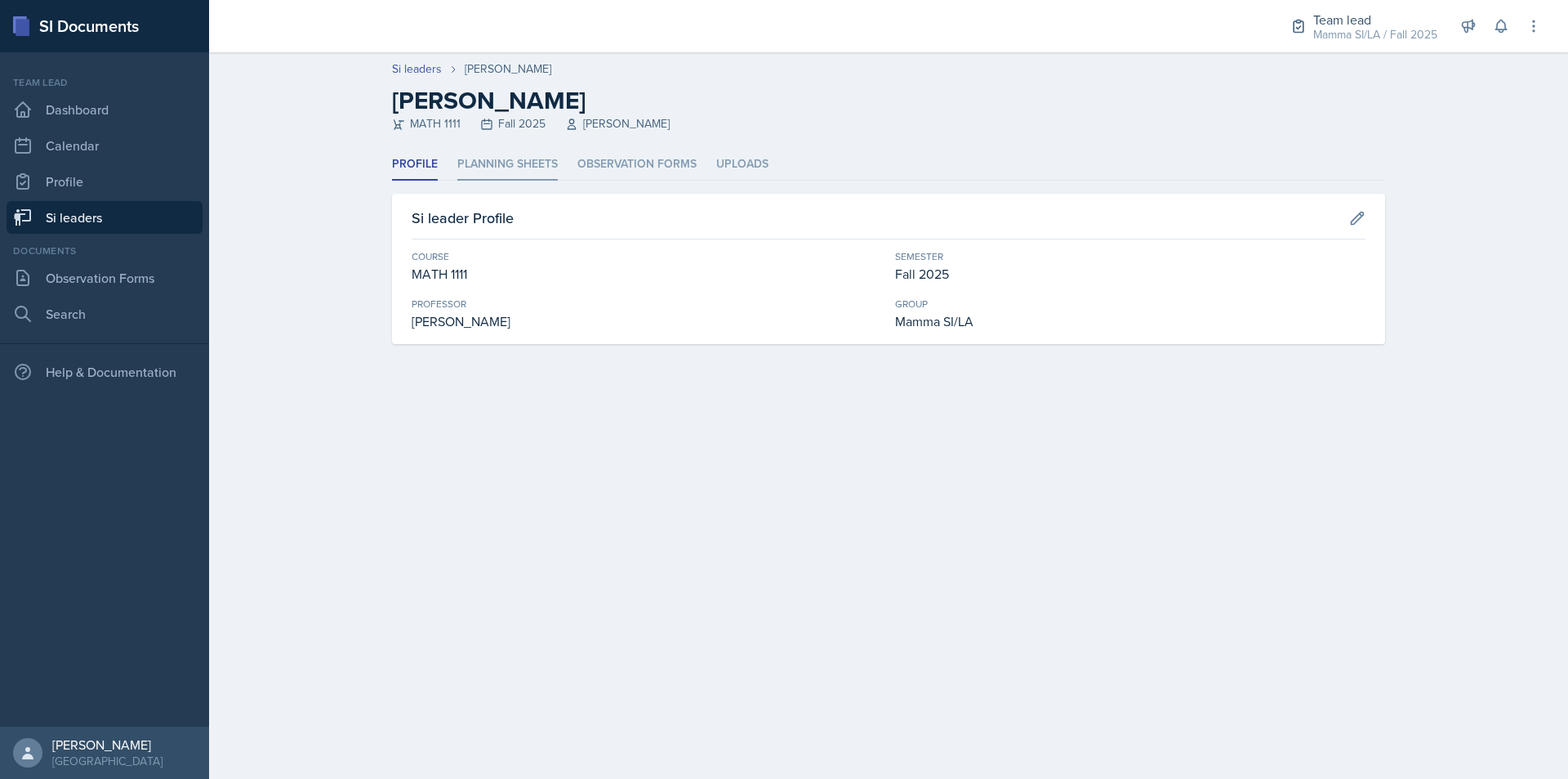
click at [503, 167] on li "Planning Sheets" at bounding box center [507, 165] width 101 height 32
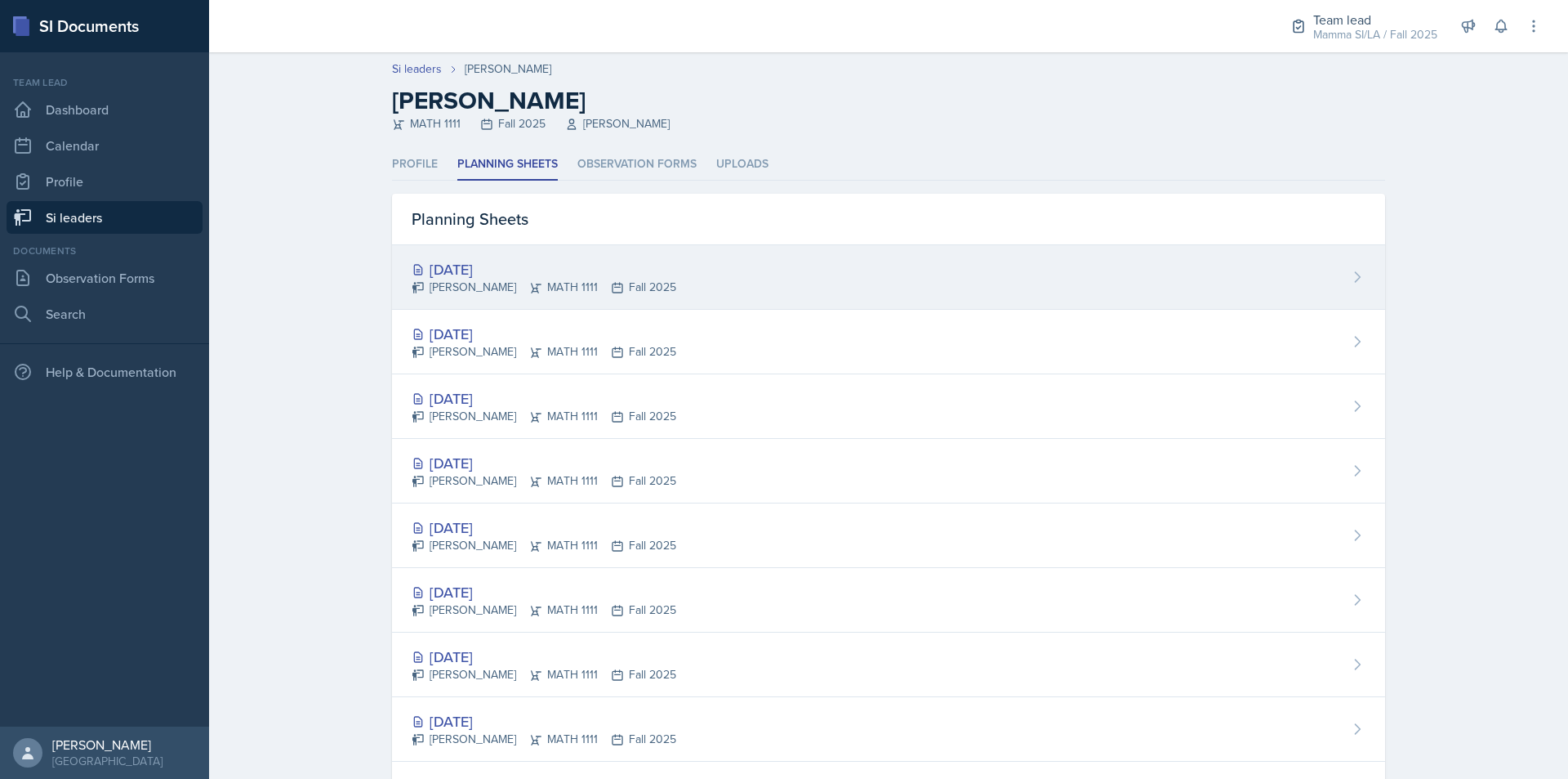
click at [554, 260] on div "[DATE]" at bounding box center [543, 269] width 265 height 22
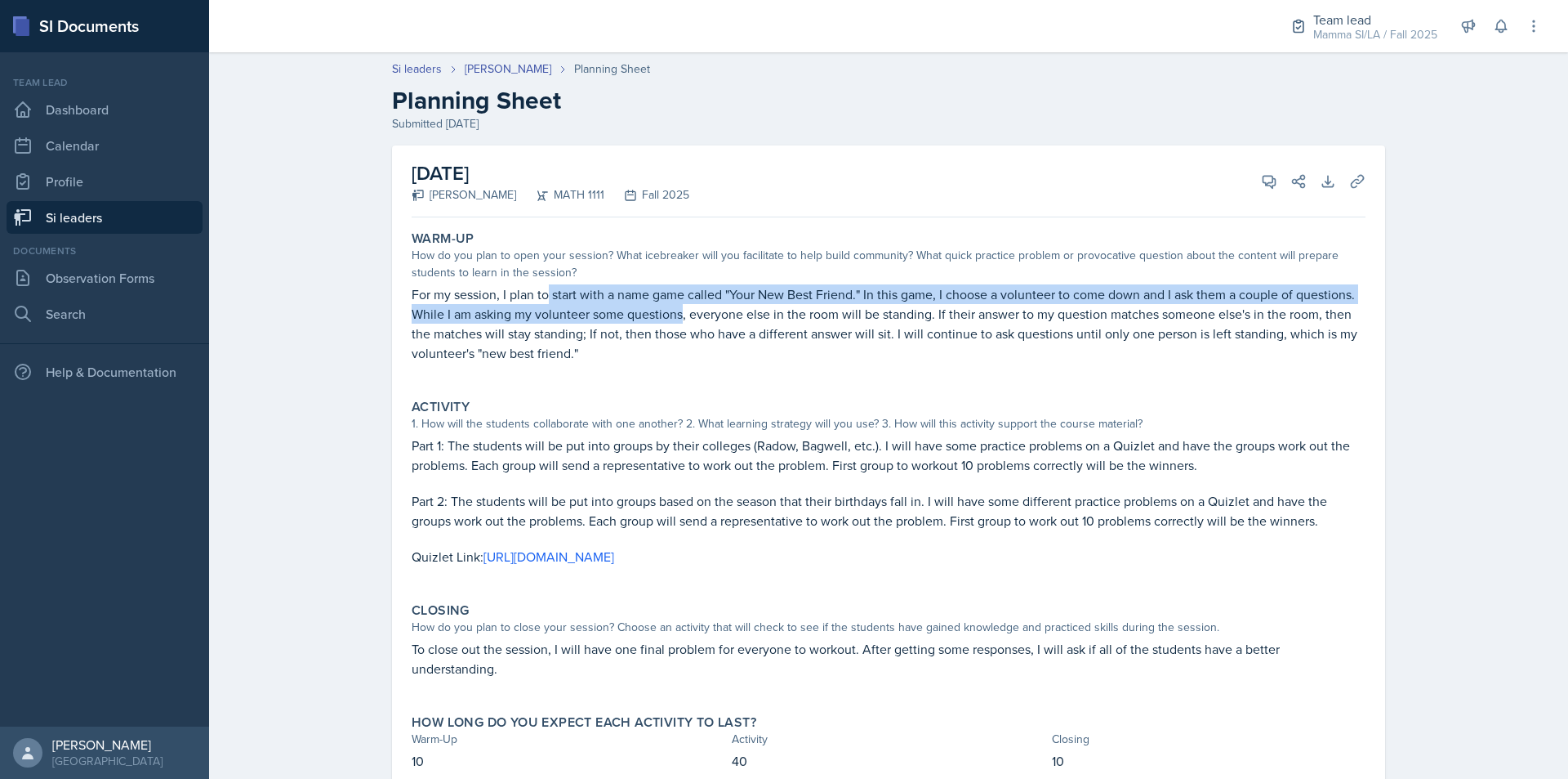
drag, startPoint x: 564, startPoint y: 285, endPoint x: 679, endPoint y: 320, distance: 120.2
click at [678, 320] on div "Warm-Up How do you plan to open your session? What icebreaker will you facilita…" at bounding box center [889, 305] width 968 height 162
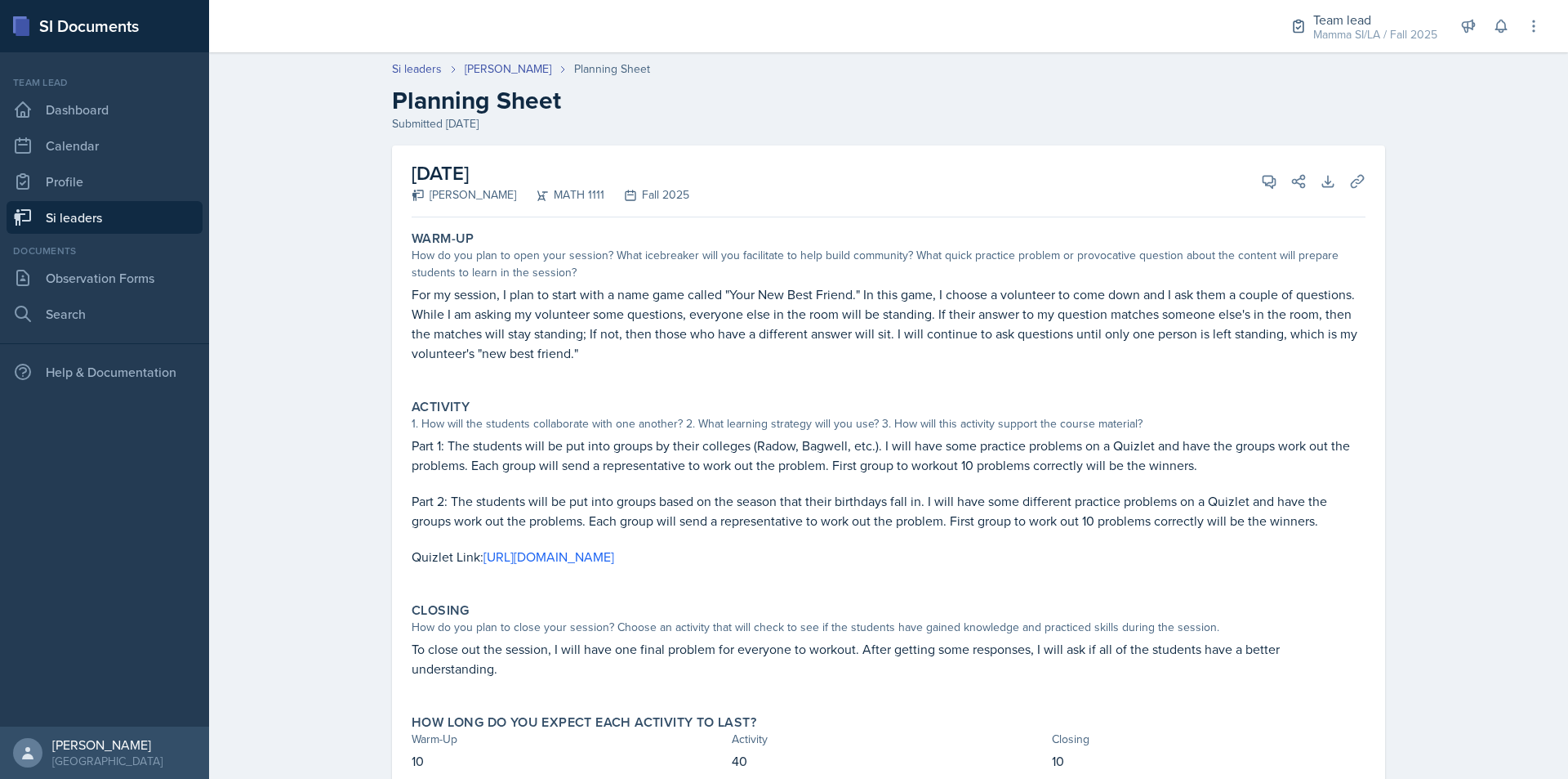
click at [722, 368] on p at bounding box center [888, 371] width 954 height 16
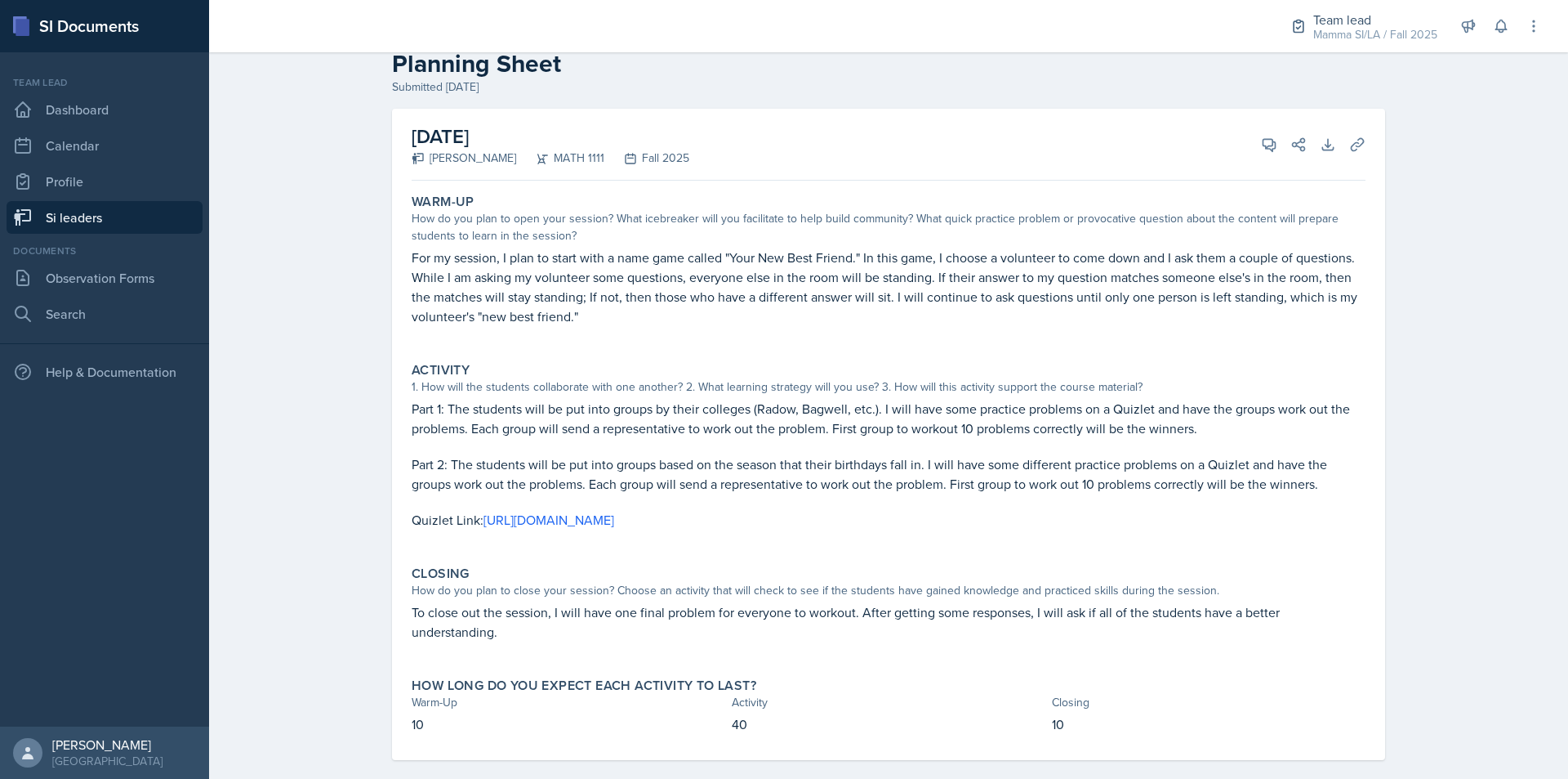
scroll to position [57, 0]
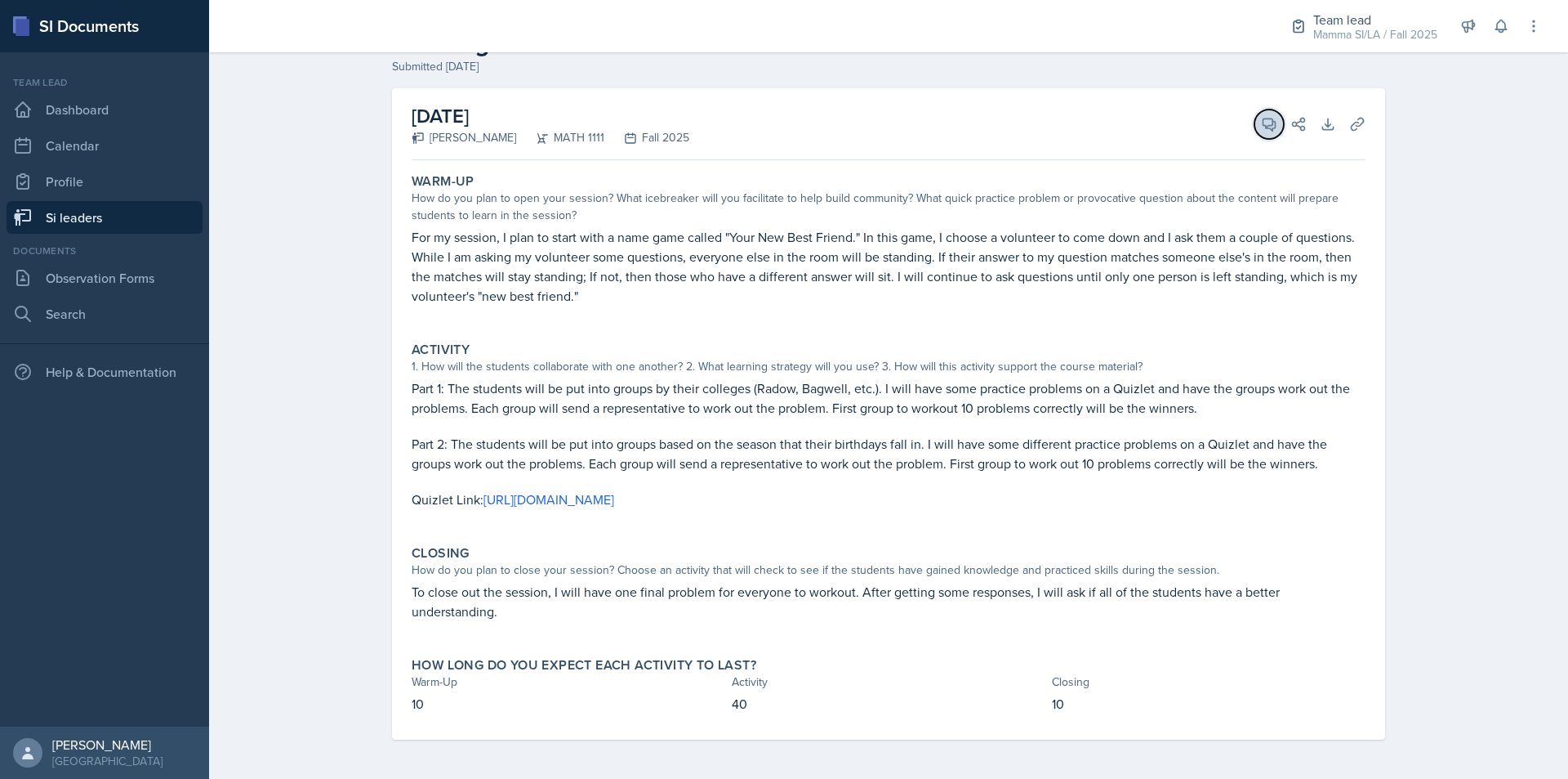
click at [1268, 137] on button "View Comments" at bounding box center [1269, 124] width 29 height 29
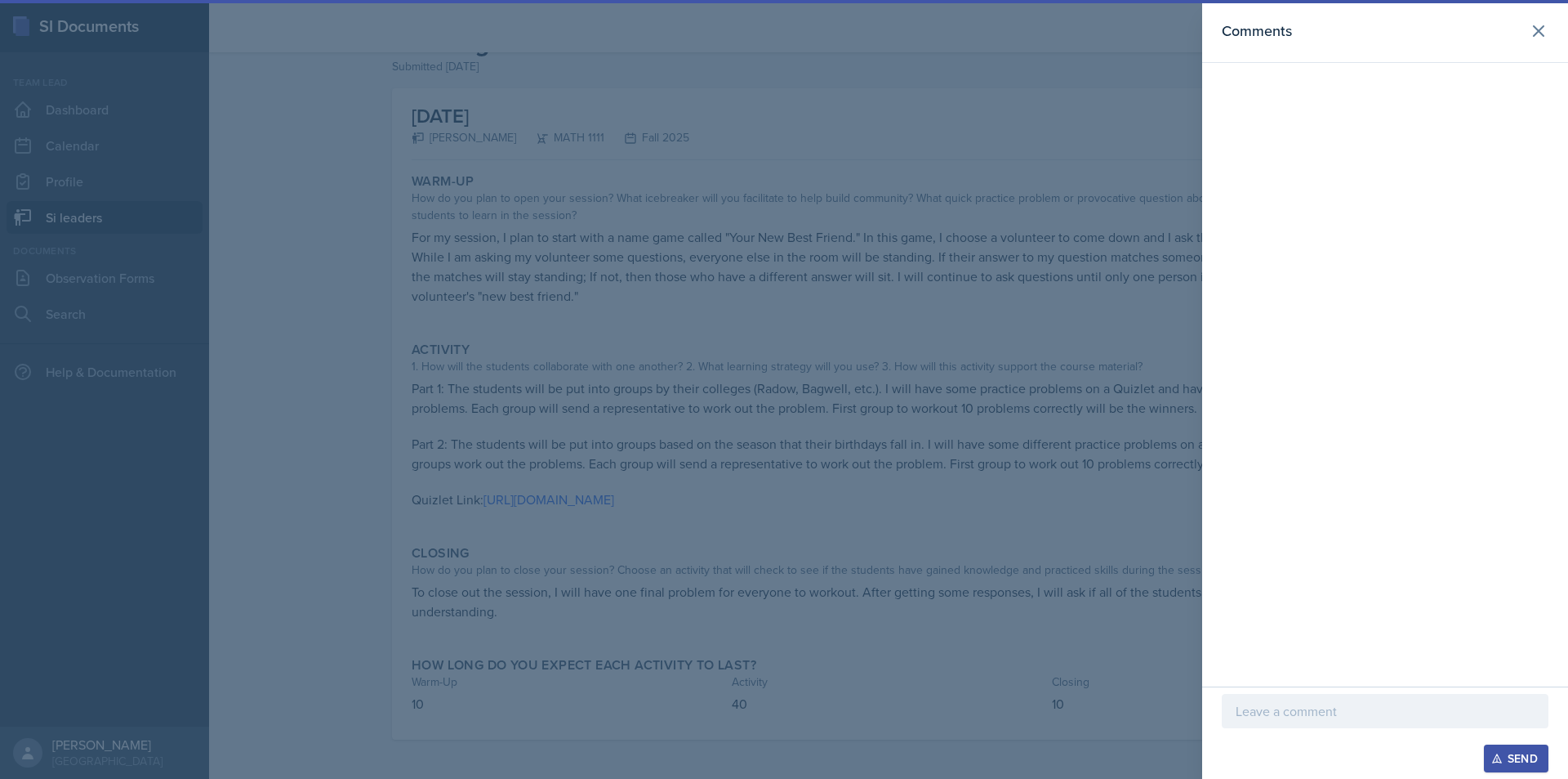
click at [1296, 746] on div "Send" at bounding box center [1385, 758] width 327 height 28
click at [1303, 727] on div at bounding box center [1385, 710] width 327 height 35
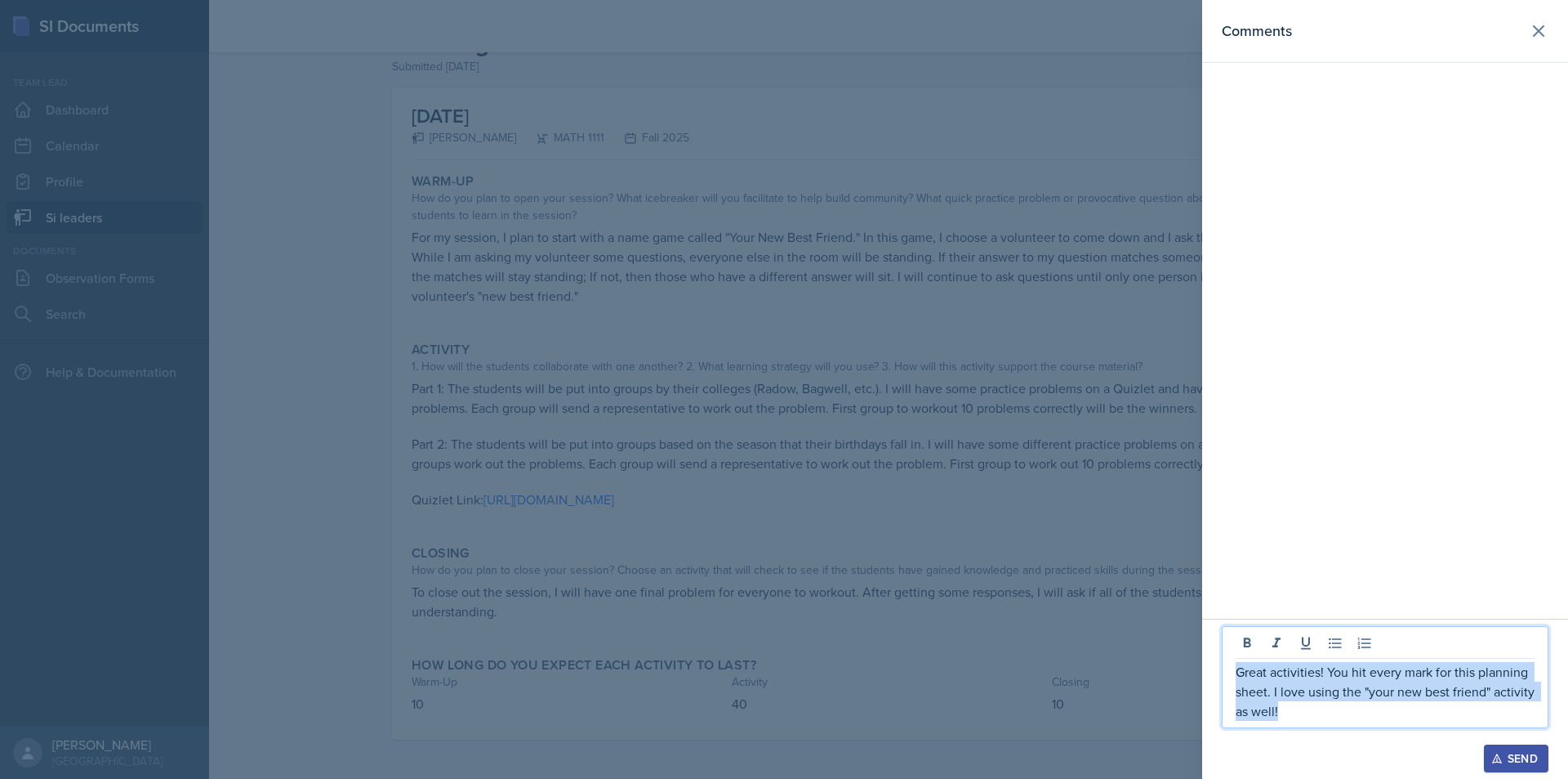
drag, startPoint x: 1306, startPoint y: 717, endPoint x: 1209, endPoint y: 645, distance: 120.8
click at [1209, 645] on div "Great activities! You hit every mark for this planning sheet. I love using the …" at bounding box center [1385, 699] width 366 height 160
copy p "Great activities! You hit every mark for this planning sheet. I love using the …"
click at [1458, 678] on p "Great activities! You hit every mark for this planning sheet. I love using the …" at bounding box center [1385, 692] width 299 height 59
click at [1449, 673] on p "Great activities! You hit every mark for this planning sheet. I love using the …" at bounding box center [1385, 692] width 299 height 59
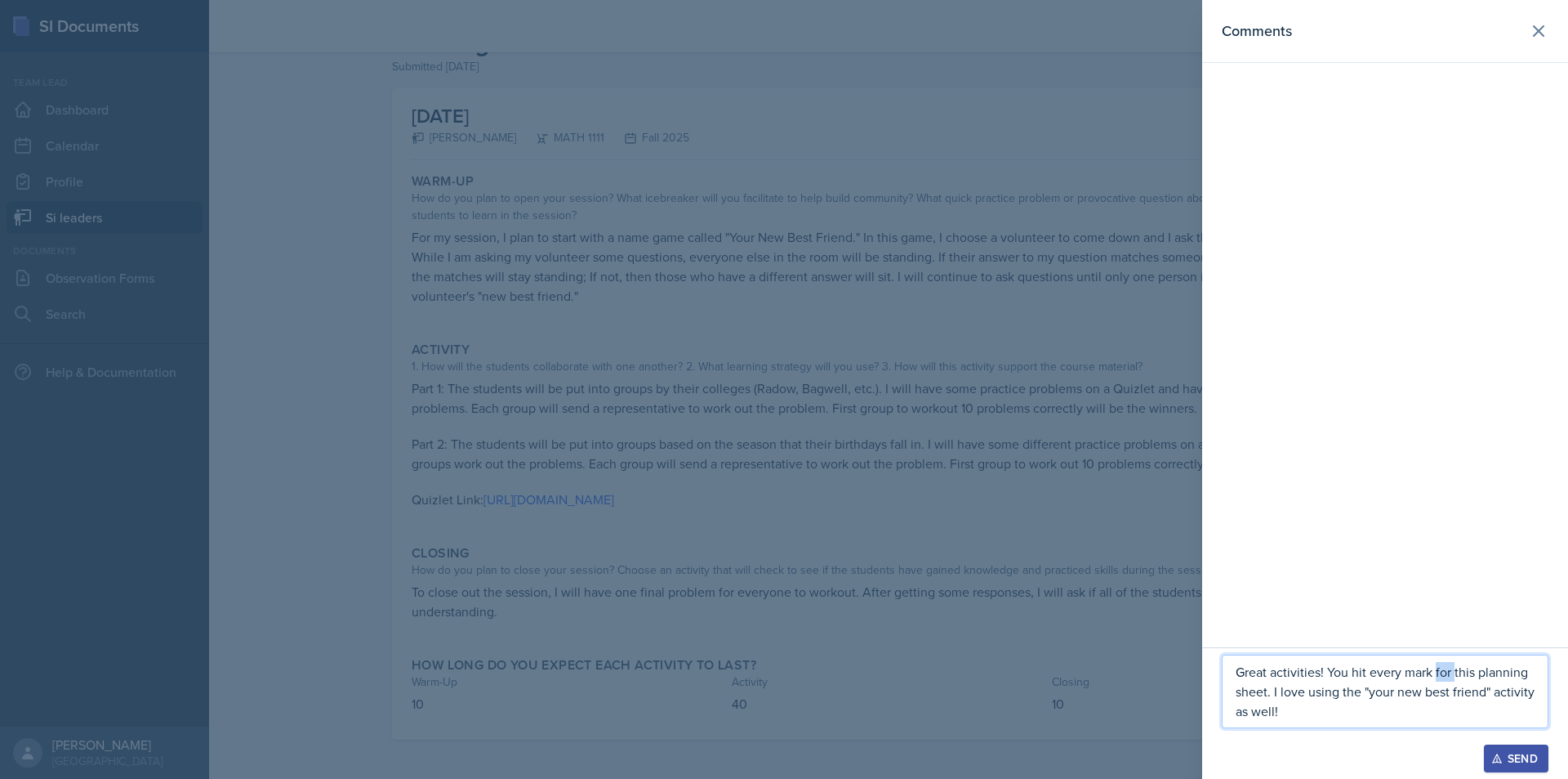
click at [1449, 673] on p "Great activities! You hit every mark for this planning sheet. I love using the …" at bounding box center [1385, 692] width 299 height 59
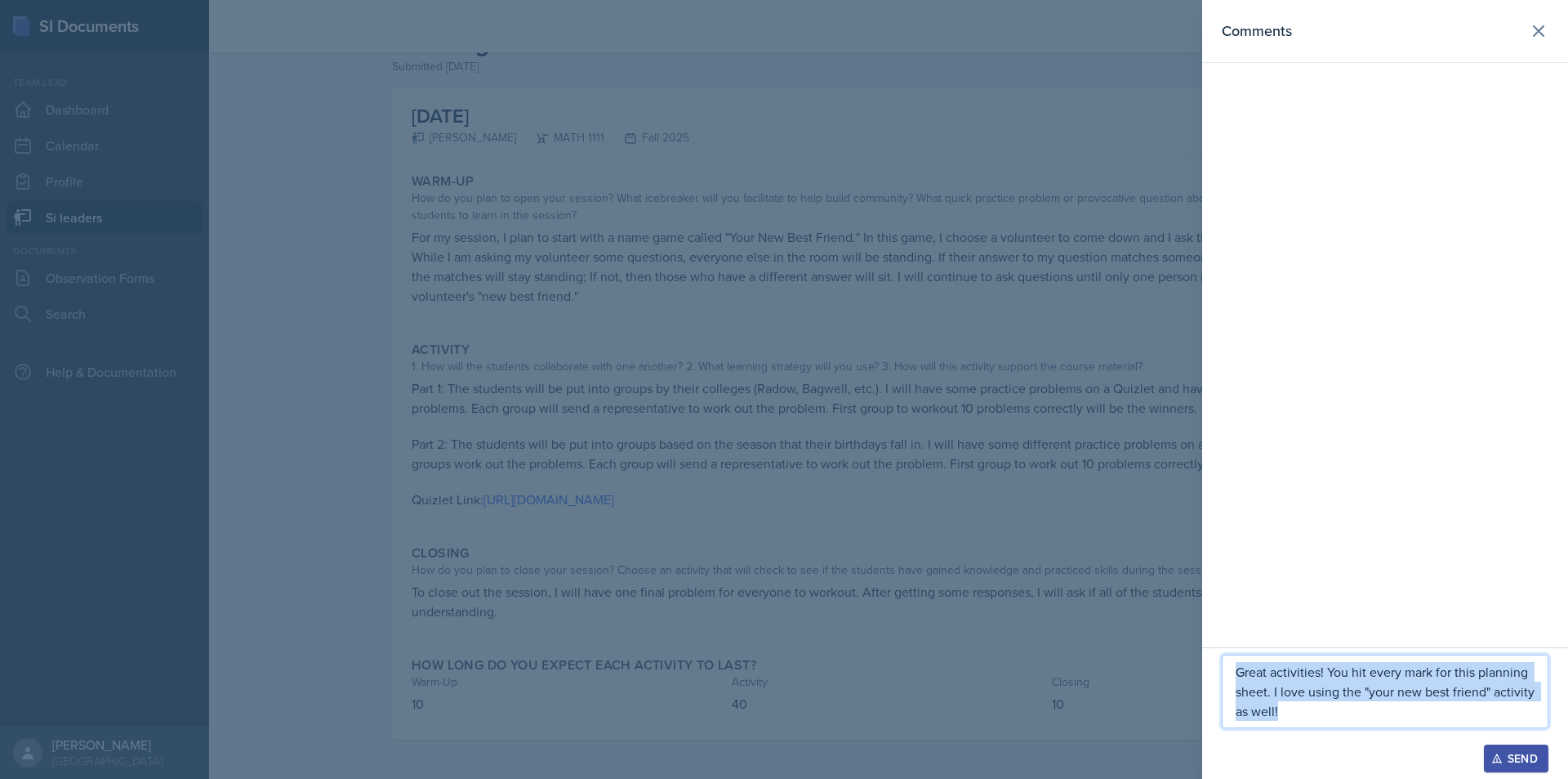
click at [1449, 673] on p "Great activities! You hit every mark for this planning sheet. I love using the …" at bounding box center [1385, 692] width 299 height 59
click at [1450, 672] on p "Great activities! You hit every mark for this planning sheet. I love using the …" at bounding box center [1385, 692] width 299 height 59
click at [1459, 676] on p "Great activities! You hit every mark for this planning sheet. I love using the …" at bounding box center [1385, 692] width 299 height 59
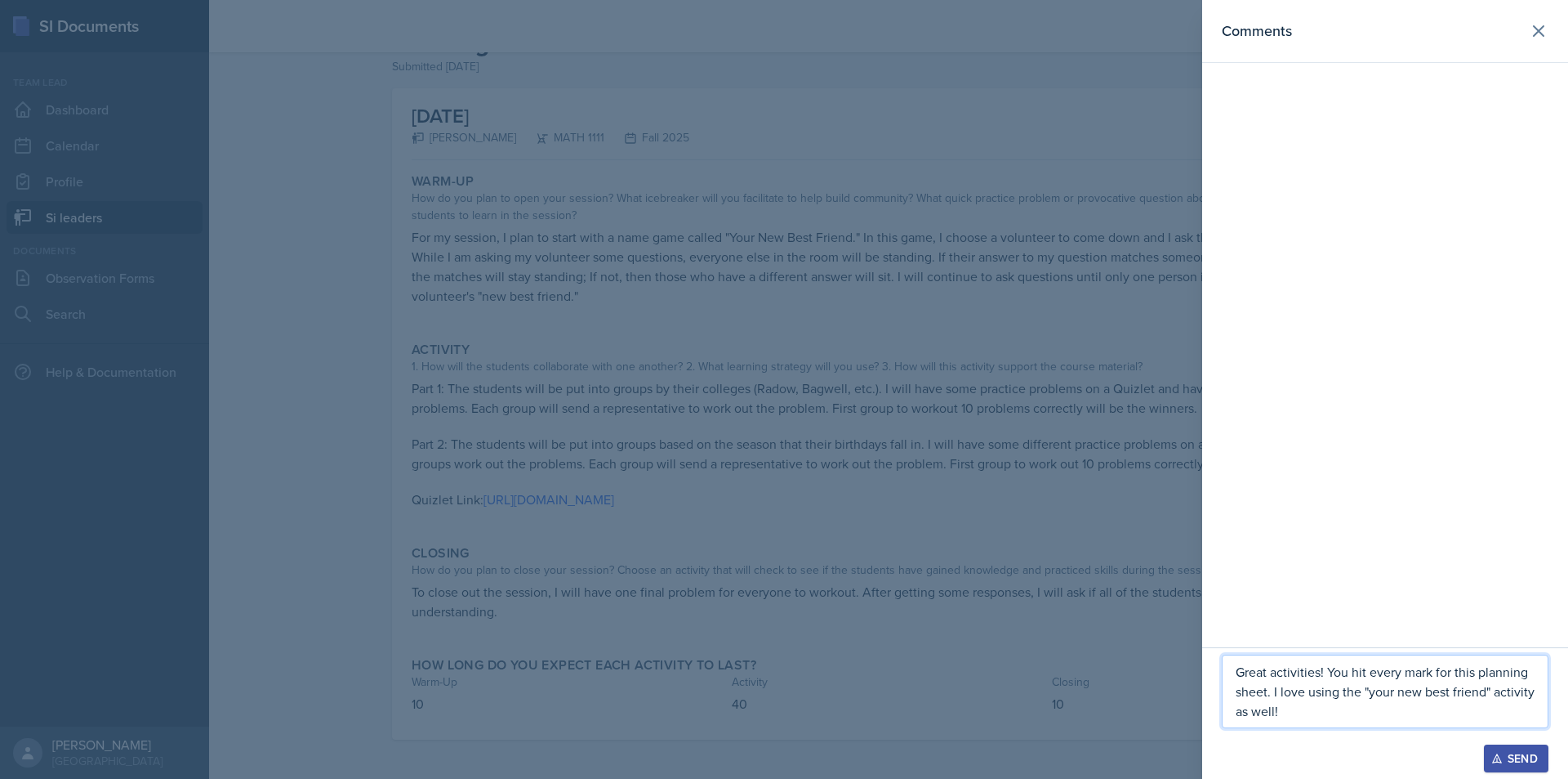
click at [1451, 673] on p "Great activities! You hit every mark for this planning sheet. I love using the …" at bounding box center [1385, 692] width 299 height 59
drag, startPoint x: 1384, startPoint y: 726, endPoint x: 1102, endPoint y: 673, distance: 286.9
click at [1102, 673] on div "Comments Great activities! You hit every mark with this planning sheet. I love …" at bounding box center [784, 390] width 1568 height 779
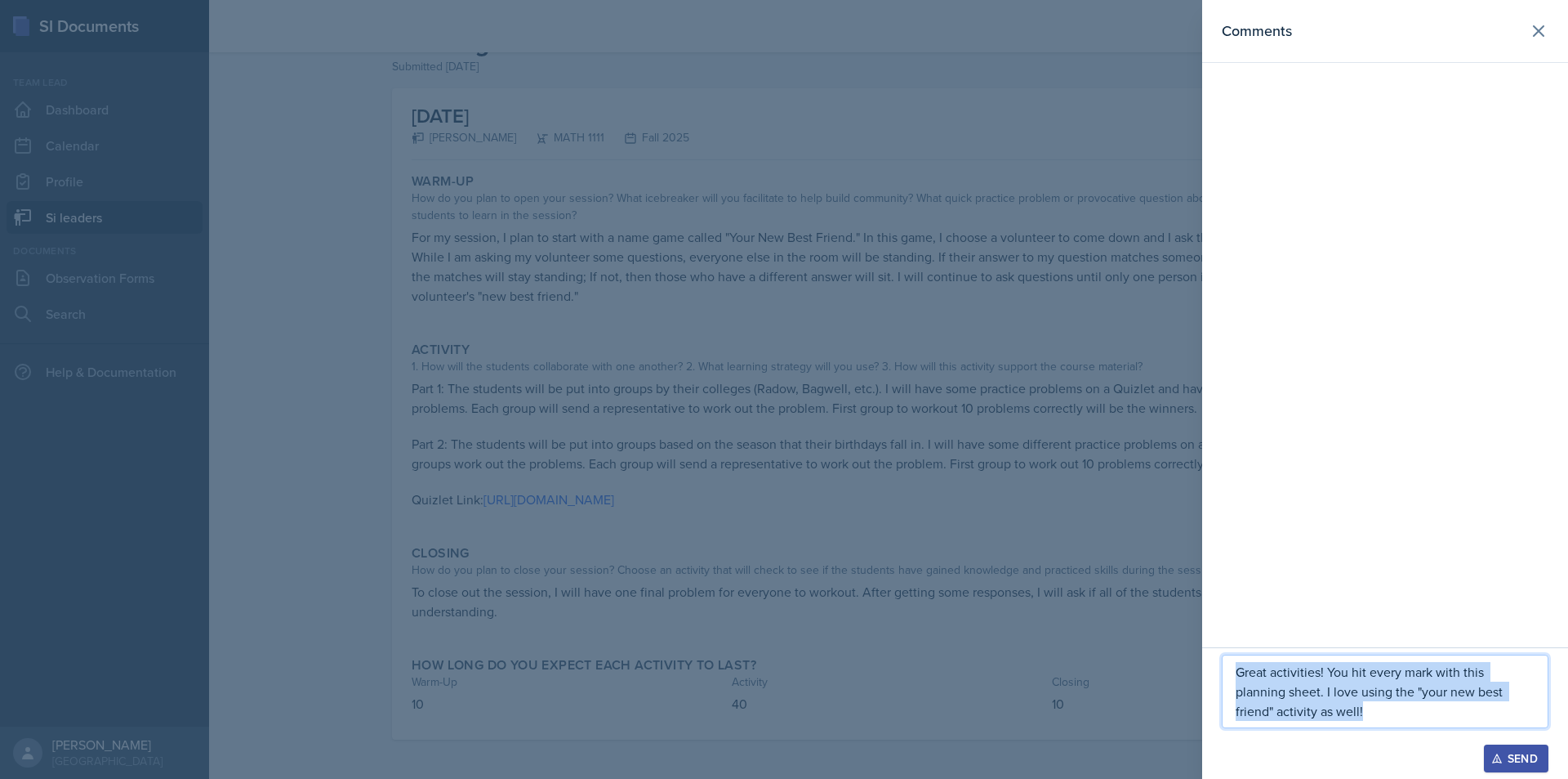
drag, startPoint x: 1362, startPoint y: 711, endPoint x: 1206, endPoint y: 675, distance: 160.1
click at [1206, 675] on div "Great activities! You hit every mark with this planning sheet. I love using the…" at bounding box center [1385, 713] width 366 height 132
copy p "Great activities! You hit every mark with this planning sheet. I love using the…"
click at [1499, 756] on icon "button" at bounding box center [1497, 758] width 12 height 12
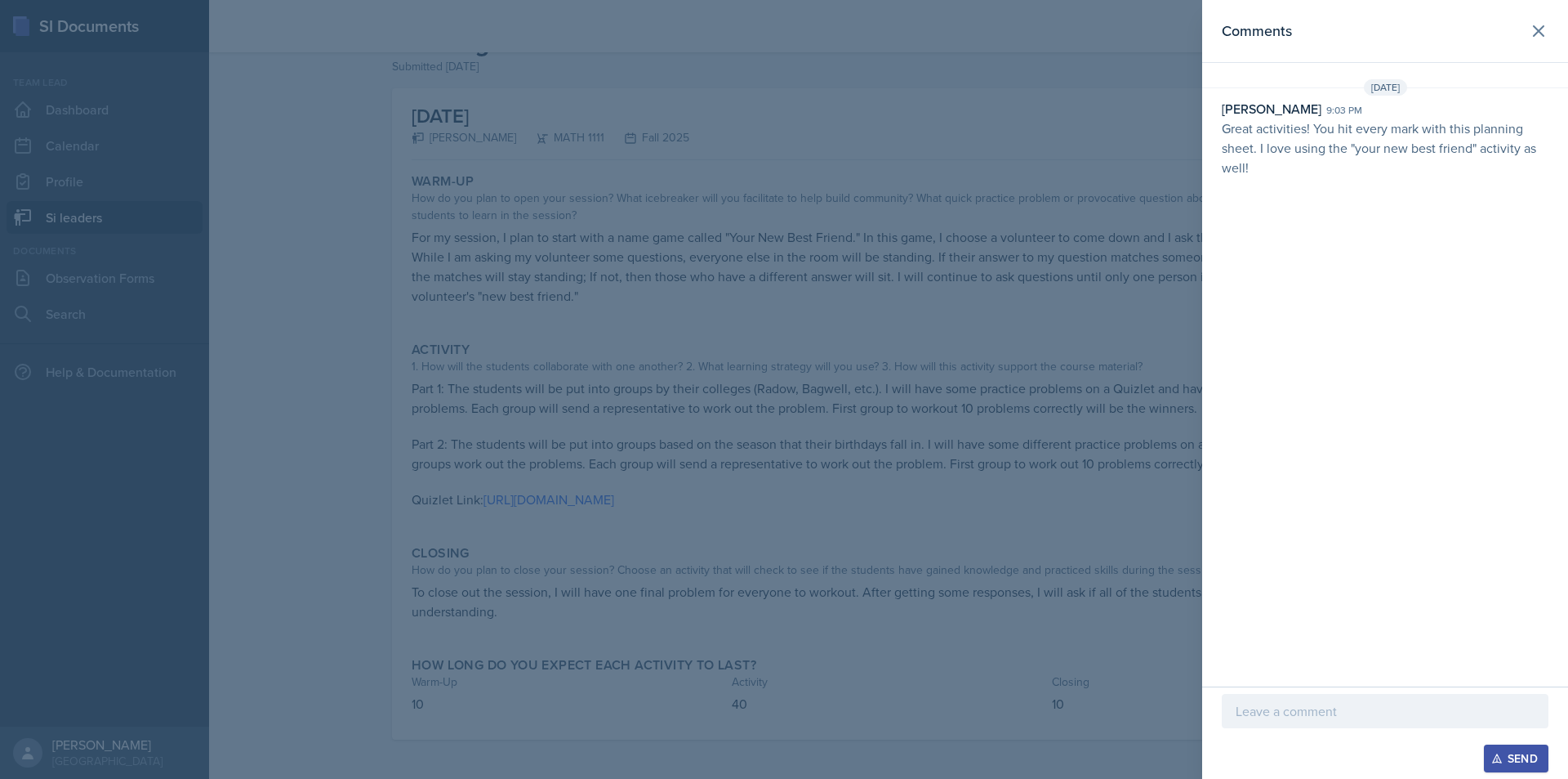
click at [1158, 419] on div at bounding box center [784, 390] width 1568 height 779
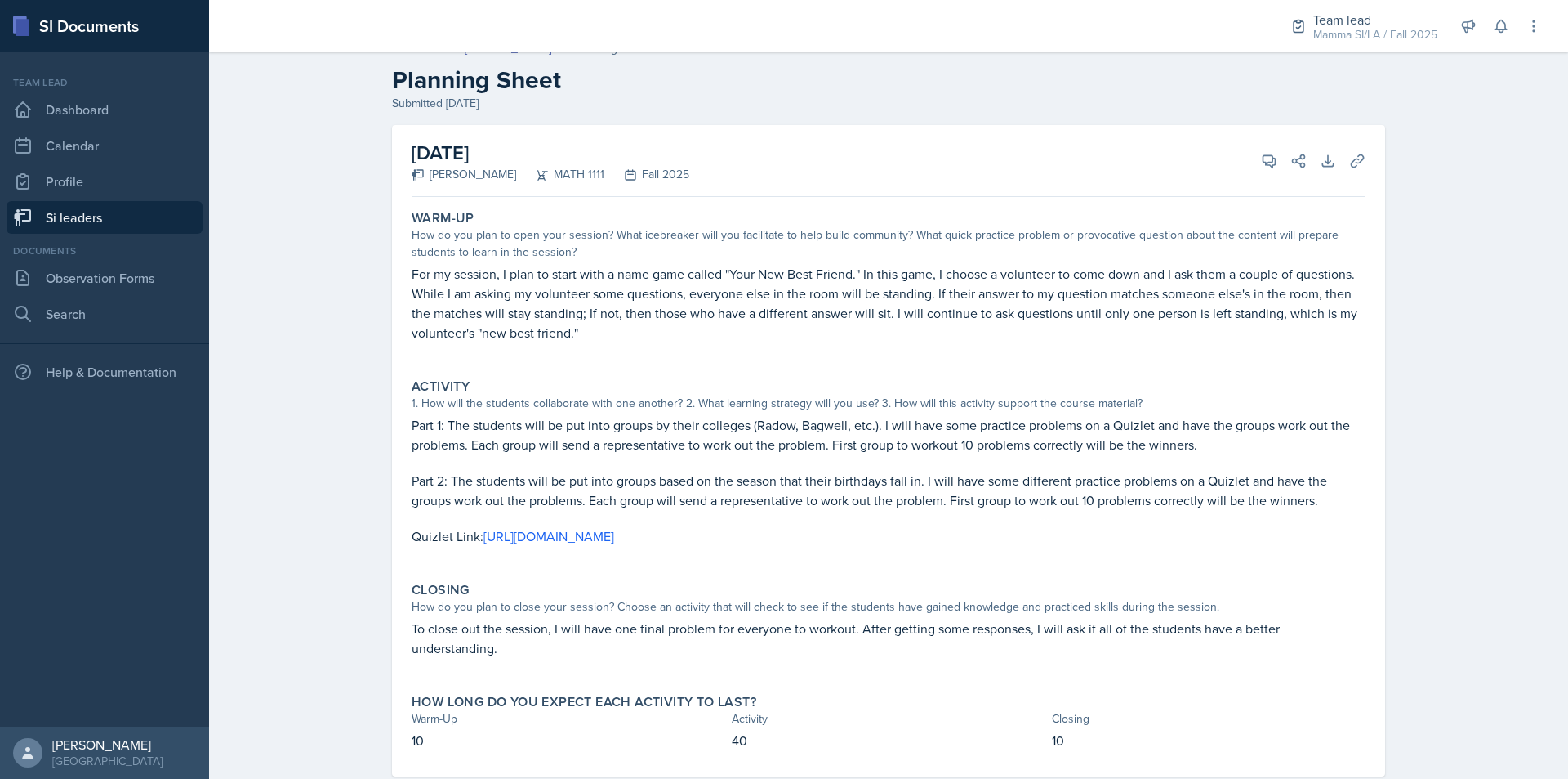
scroll to position [0, 0]
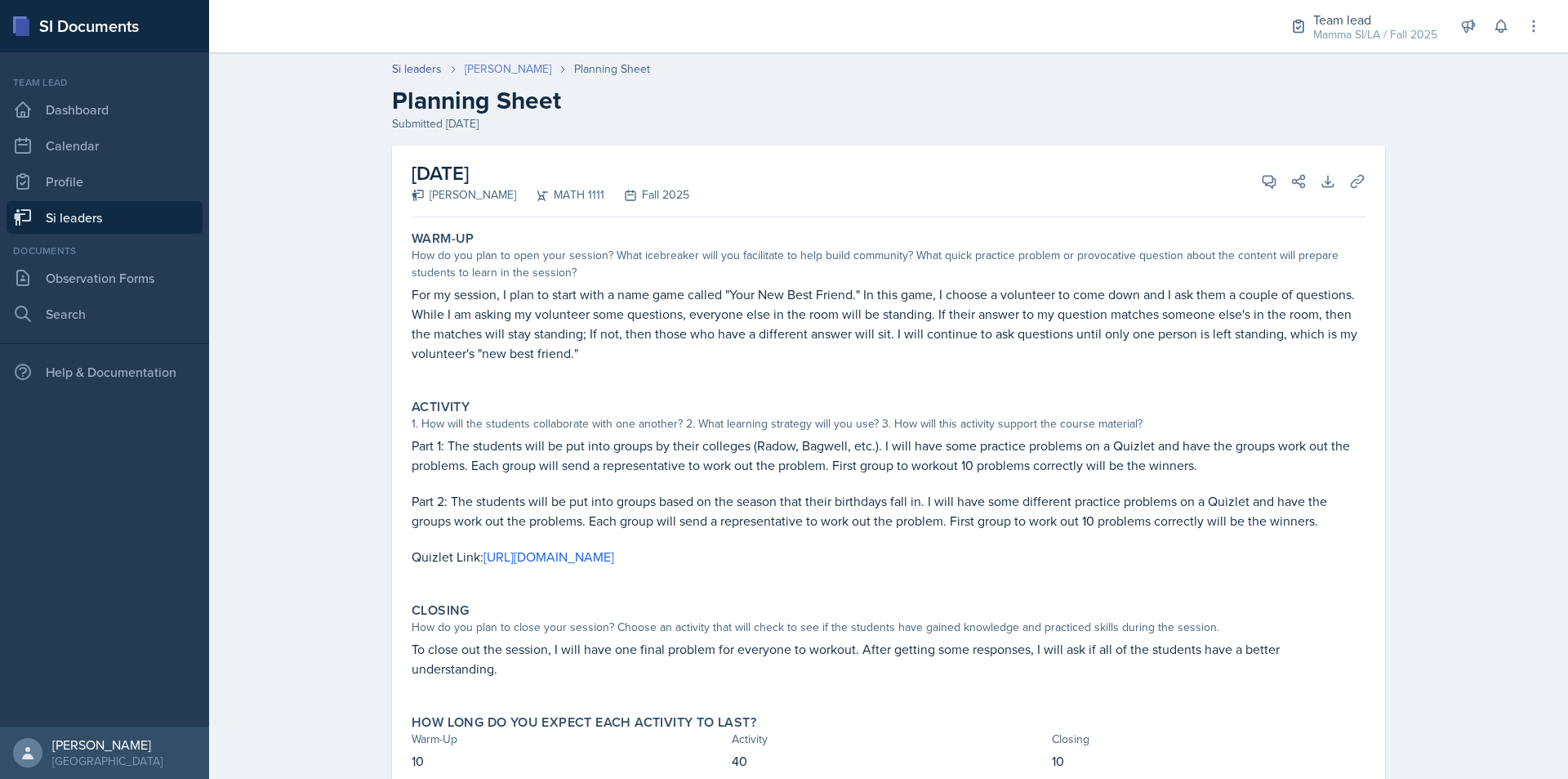
click at [510, 70] on link "[PERSON_NAME]" at bounding box center [508, 69] width 86 height 17
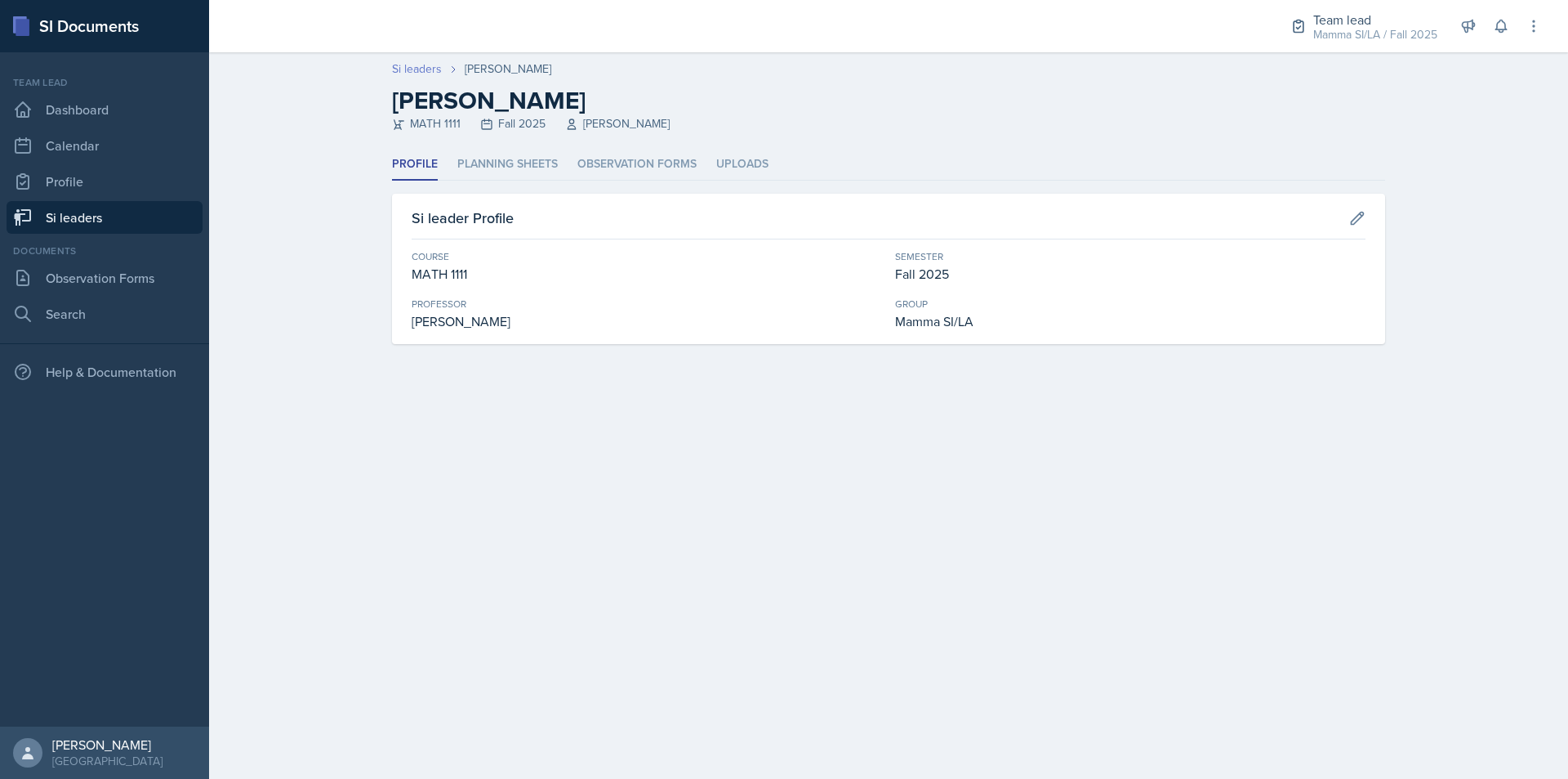
click at [440, 62] on link "Si leaders" at bounding box center [417, 69] width 50 height 17
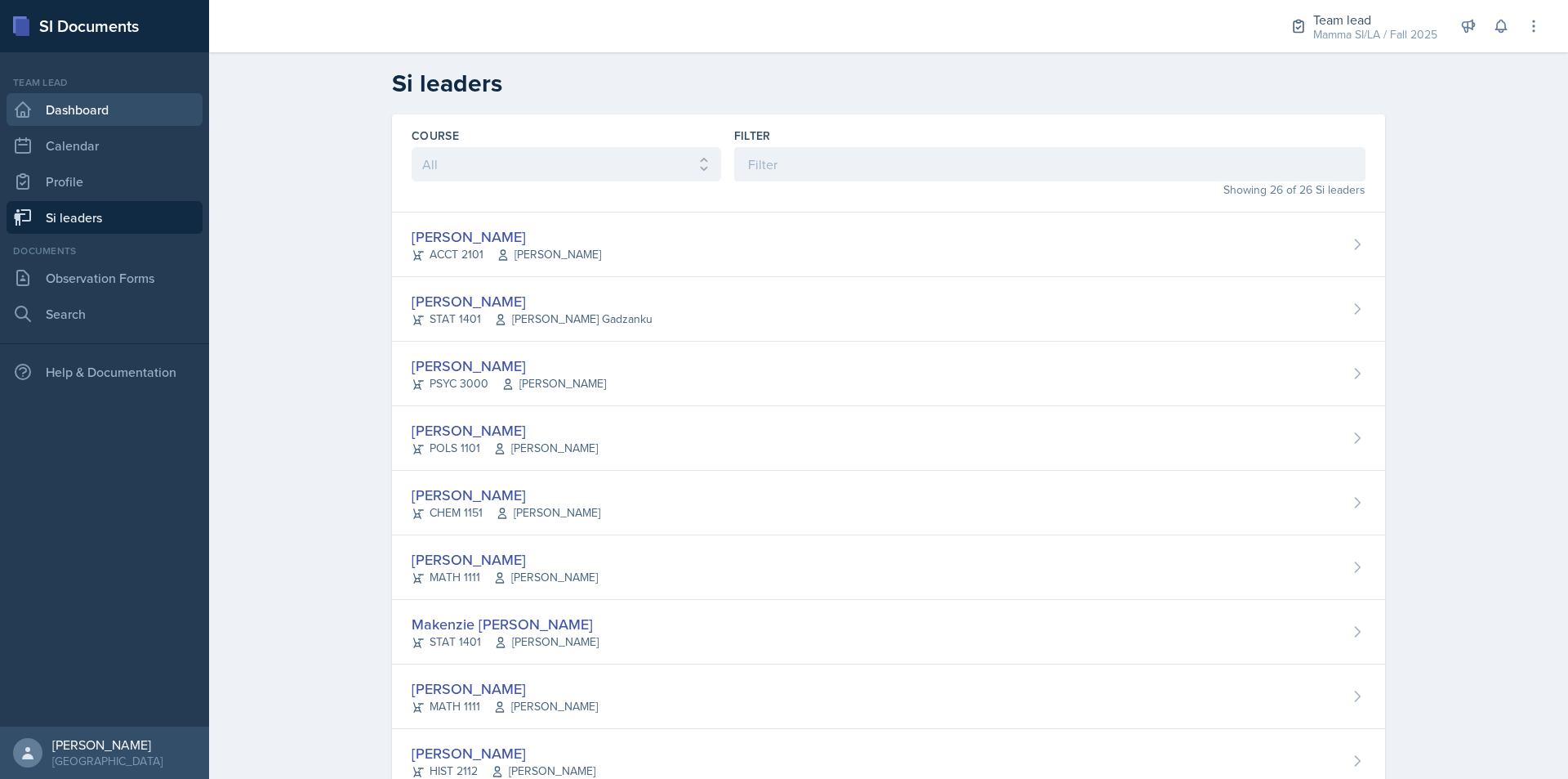
click at [157, 111] on link "Dashboard" at bounding box center [104, 110] width 196 height 33
